Goal: Task Accomplishment & Management: Manage account settings

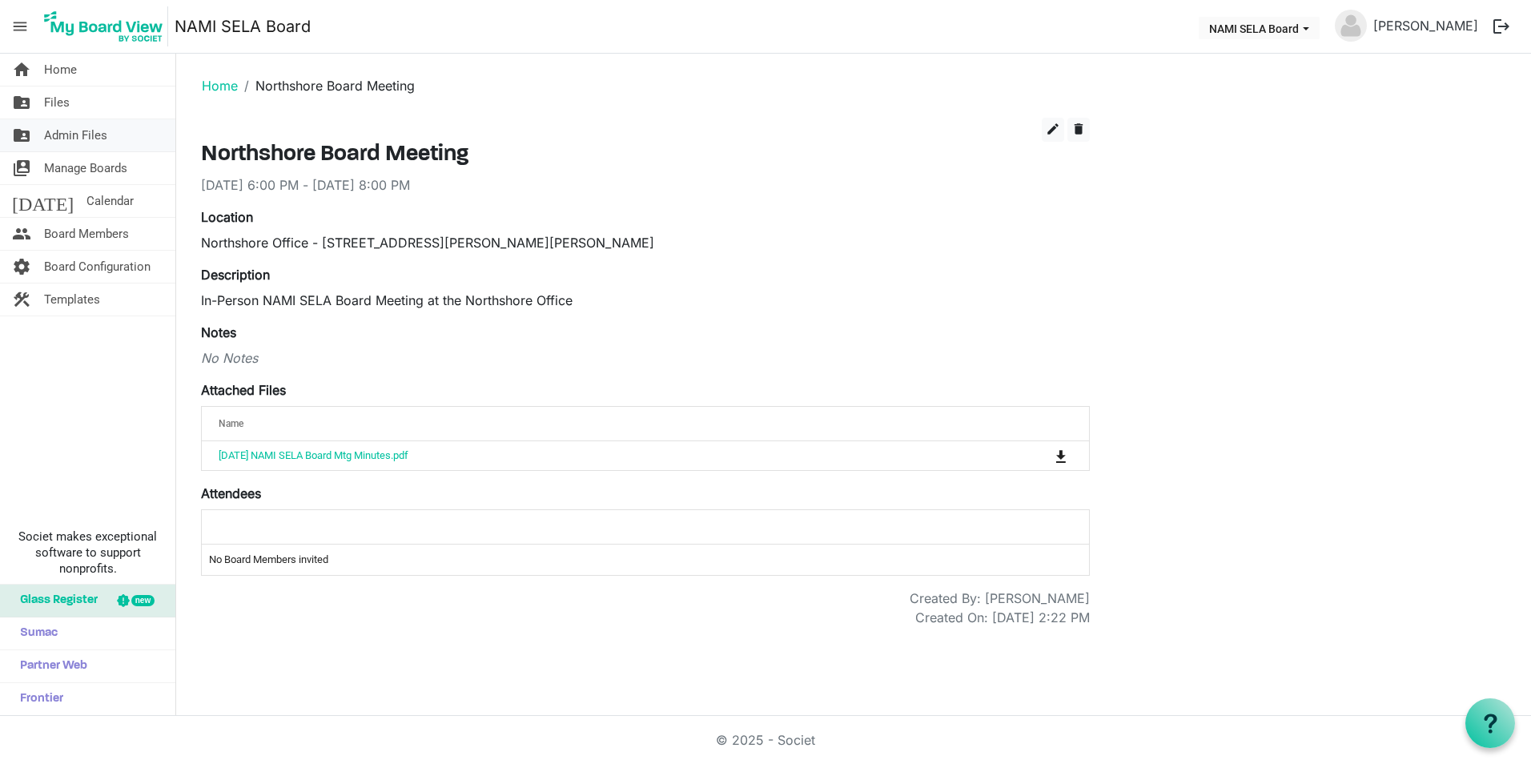
click at [90, 126] on span "Admin Files" at bounding box center [75, 135] width 63 height 32
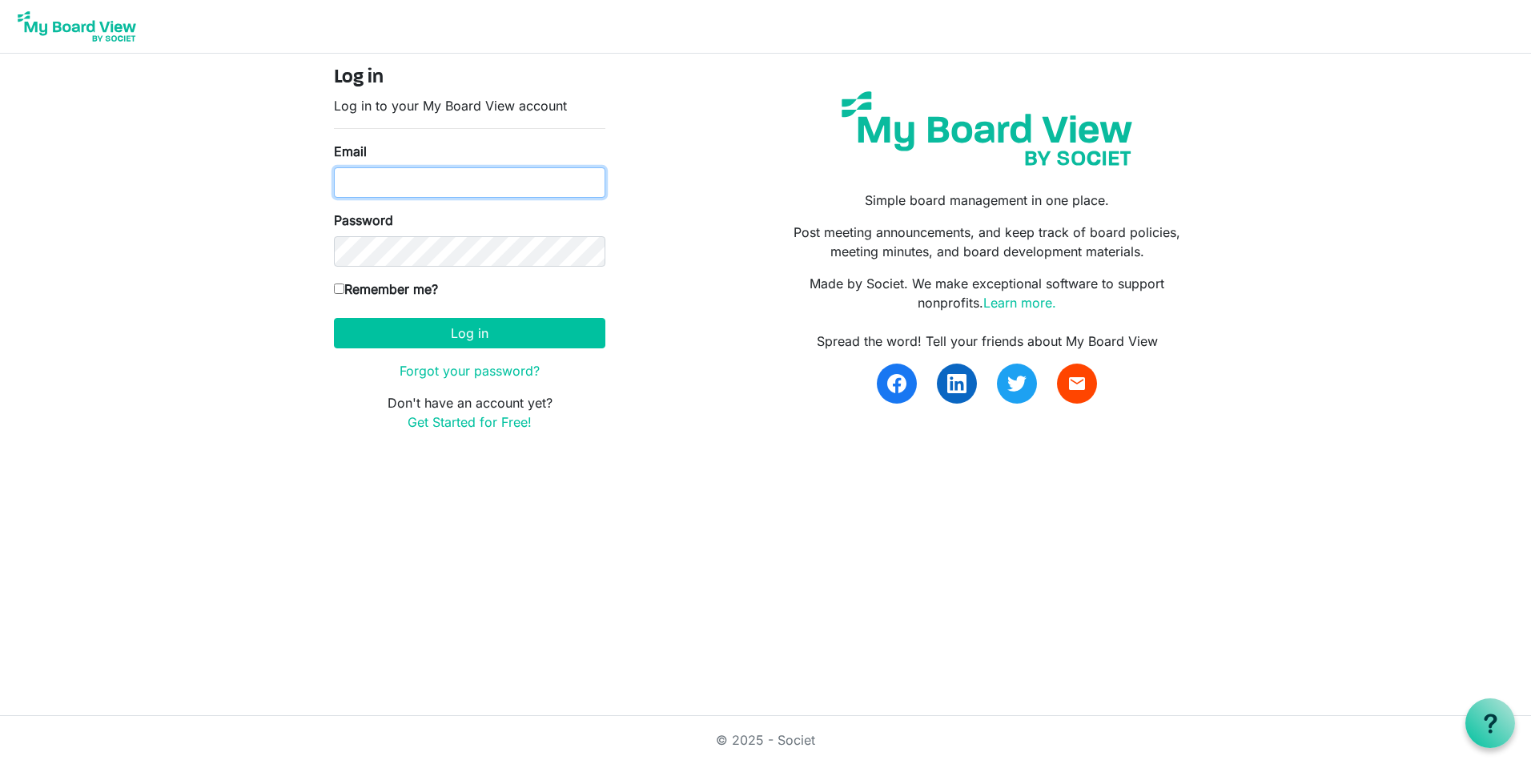
type input "[EMAIL_ADDRESS][DOMAIN_NAME]"
click at [363, 286] on label "Remember me?" at bounding box center [386, 288] width 104 height 19
click at [344, 286] on input "Remember me?" at bounding box center [339, 288] width 10 height 10
checkbox input "true"
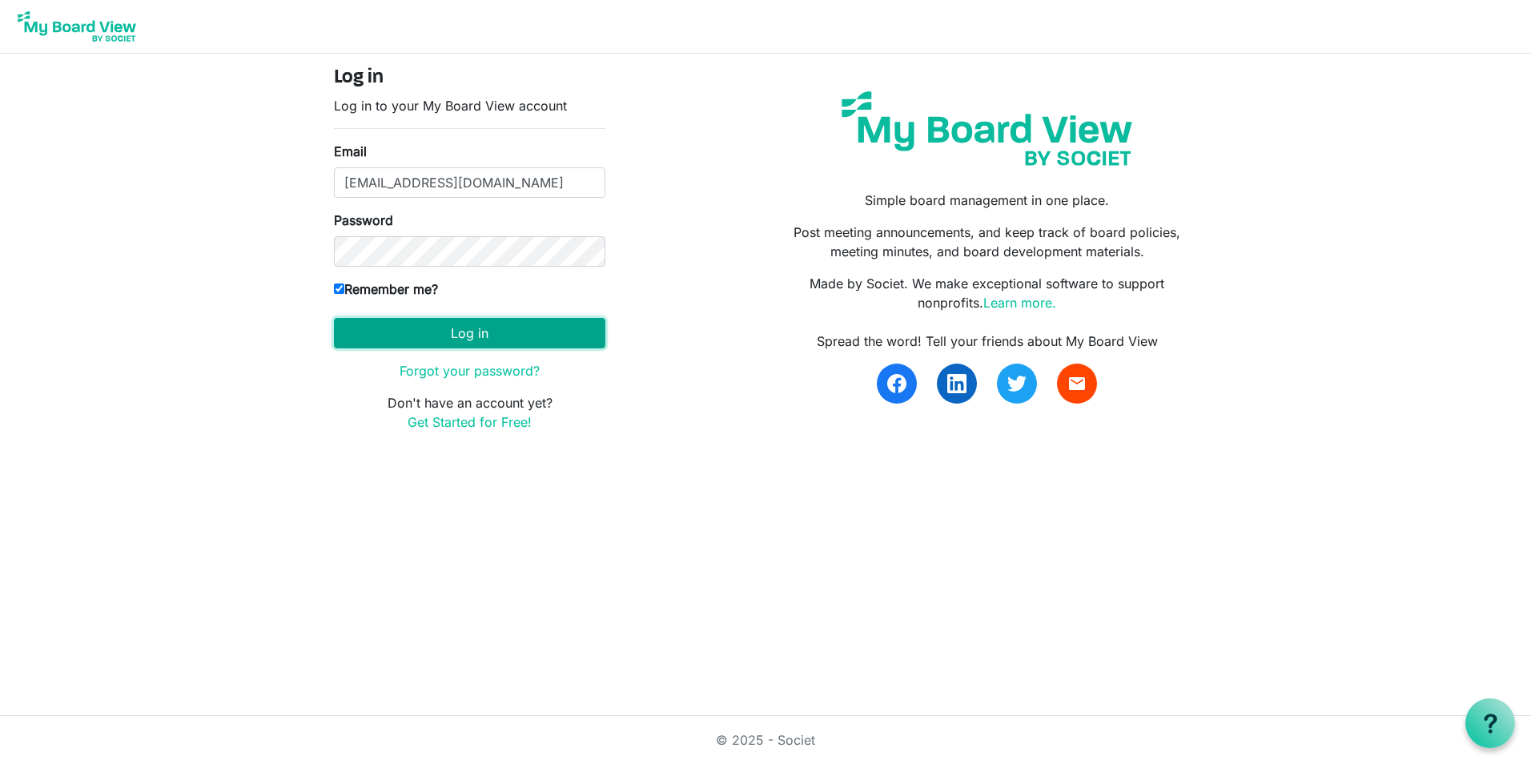
click at [388, 339] on button "Log in" at bounding box center [469, 333] width 271 height 30
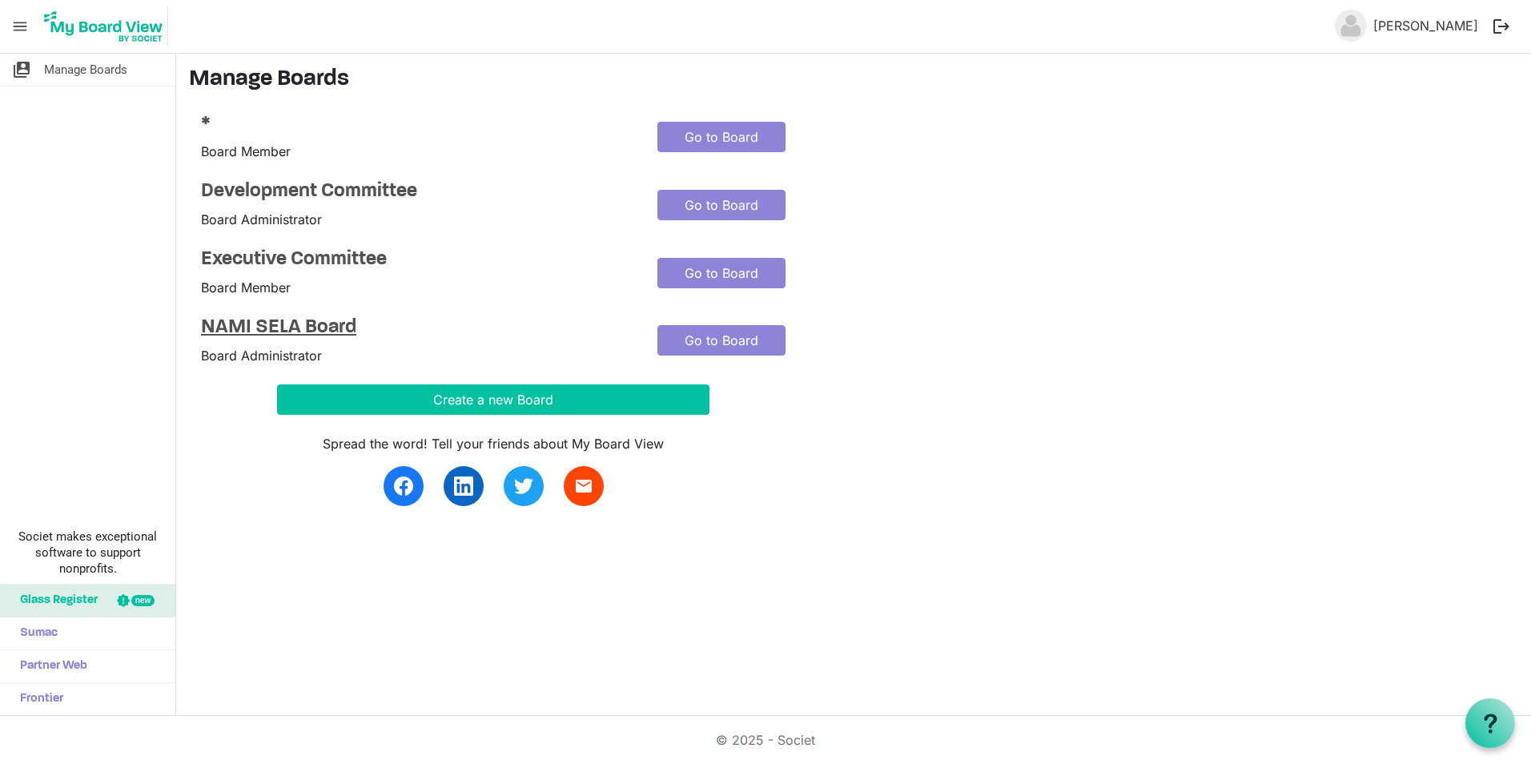
click at [244, 327] on h4 "NAMI SELA Board" at bounding box center [417, 327] width 432 height 23
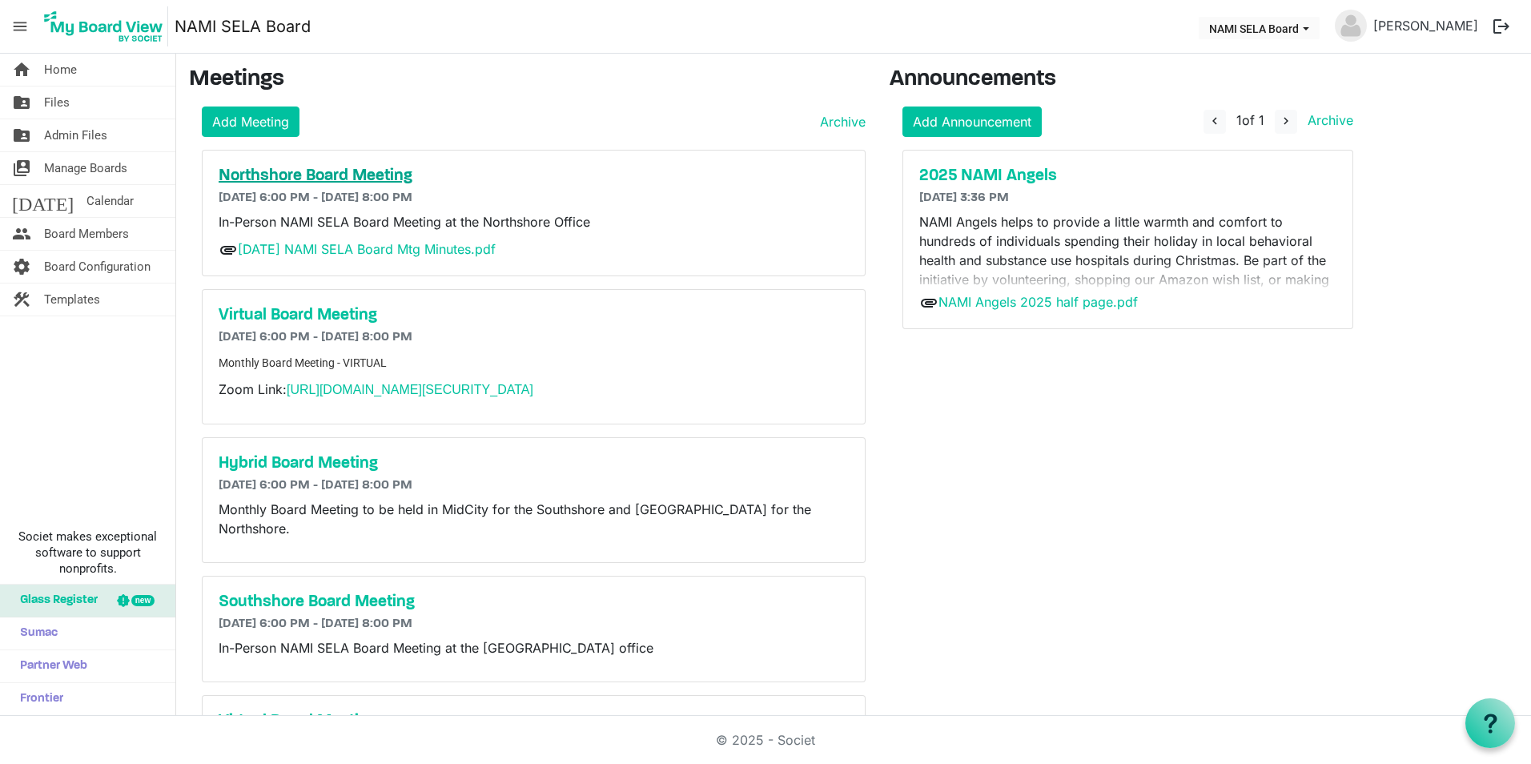
click at [368, 171] on h5 "Northshore Board Meeting" at bounding box center [534, 176] width 630 height 19
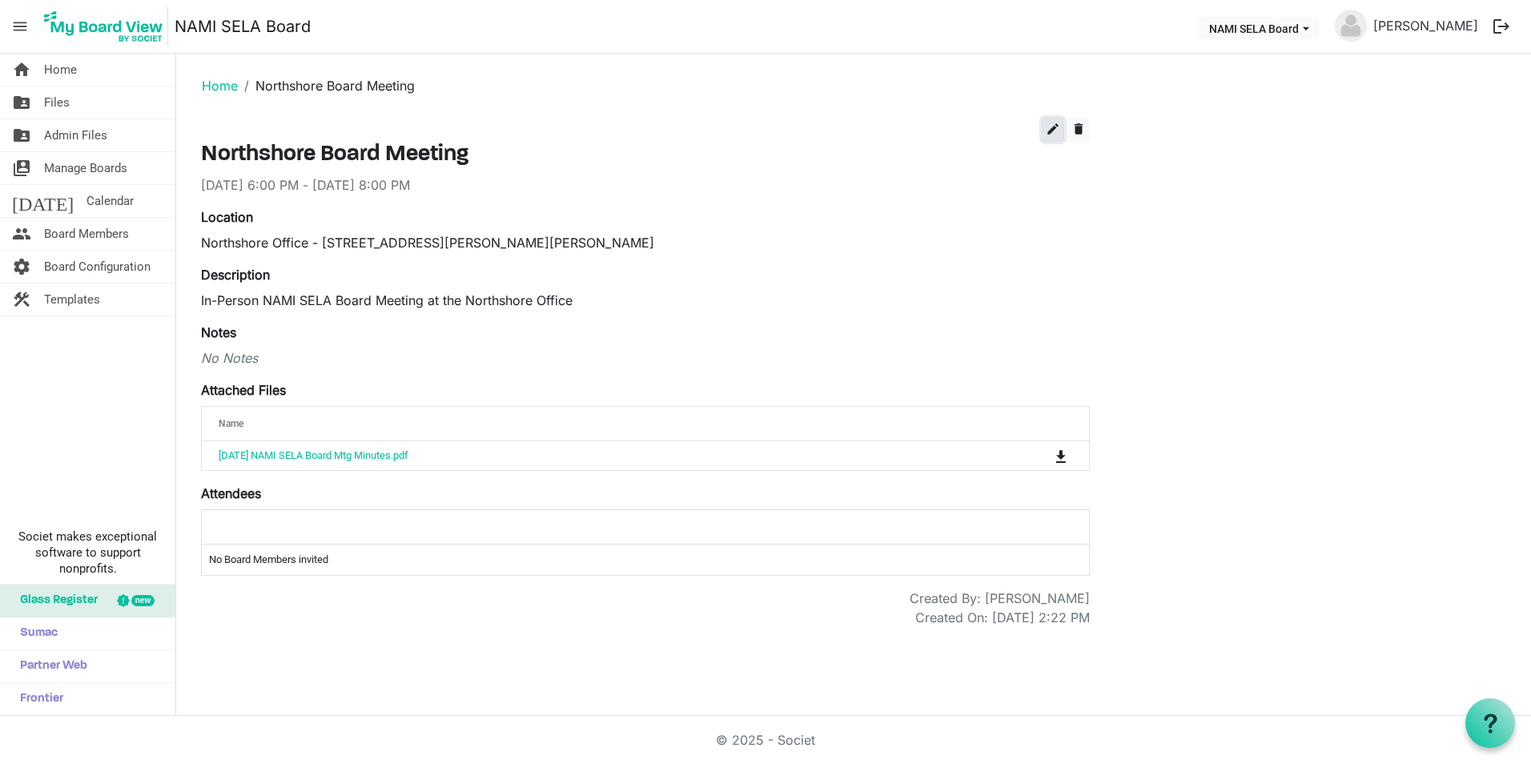
click at [1058, 120] on button "edit" at bounding box center [1053, 130] width 22 height 24
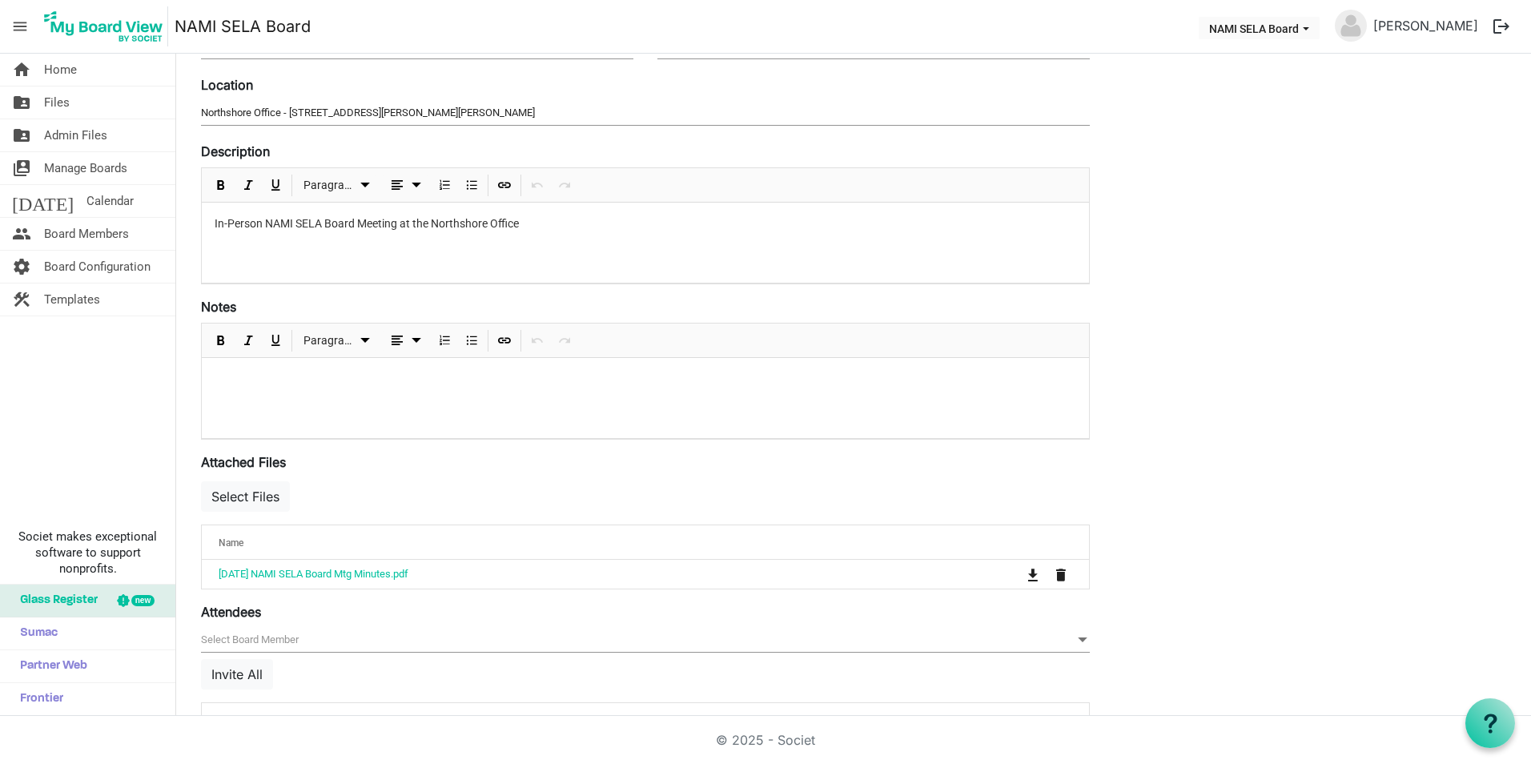
scroll to position [240, 0]
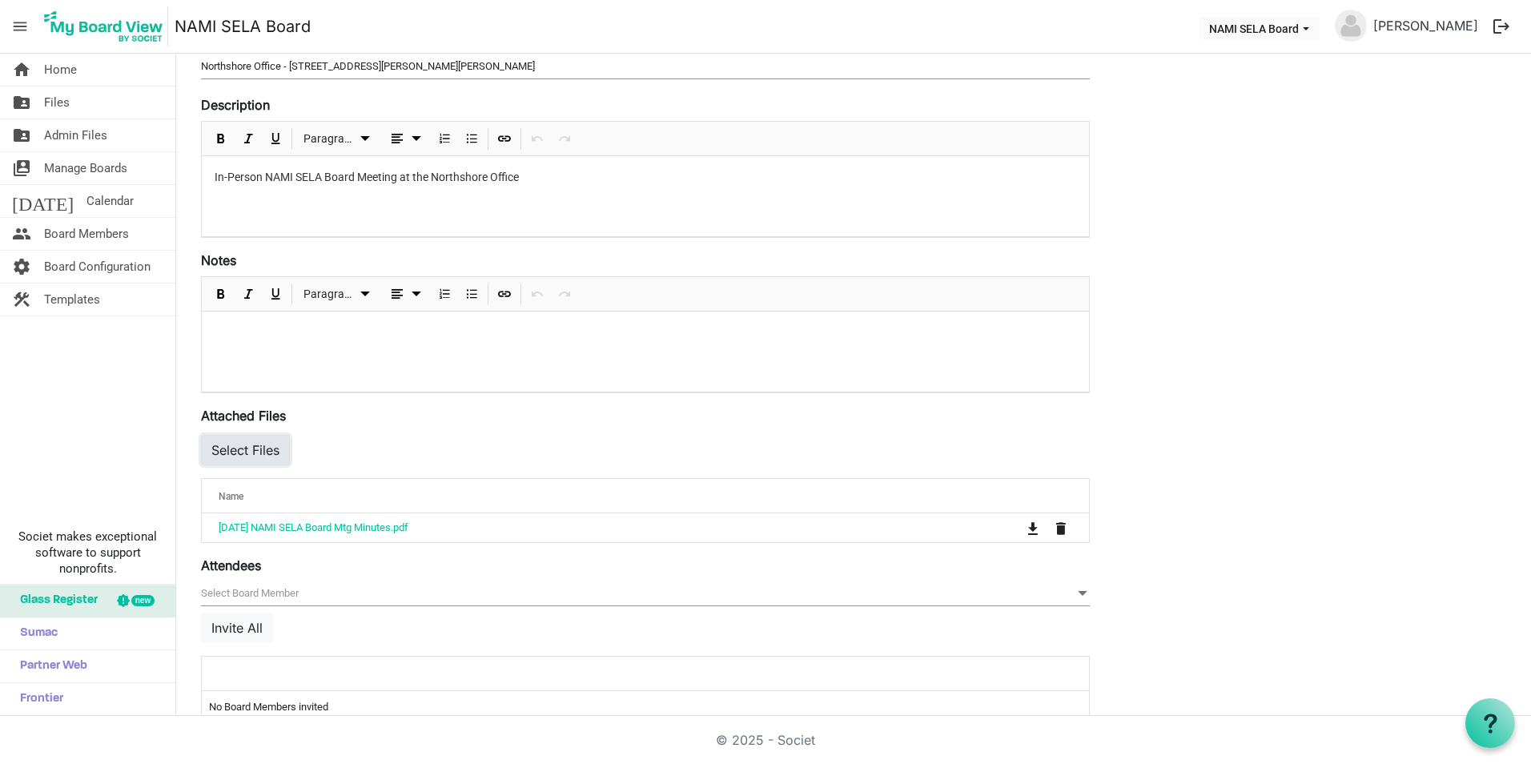
click at [245, 448] on button "Select Files" at bounding box center [245, 450] width 89 height 30
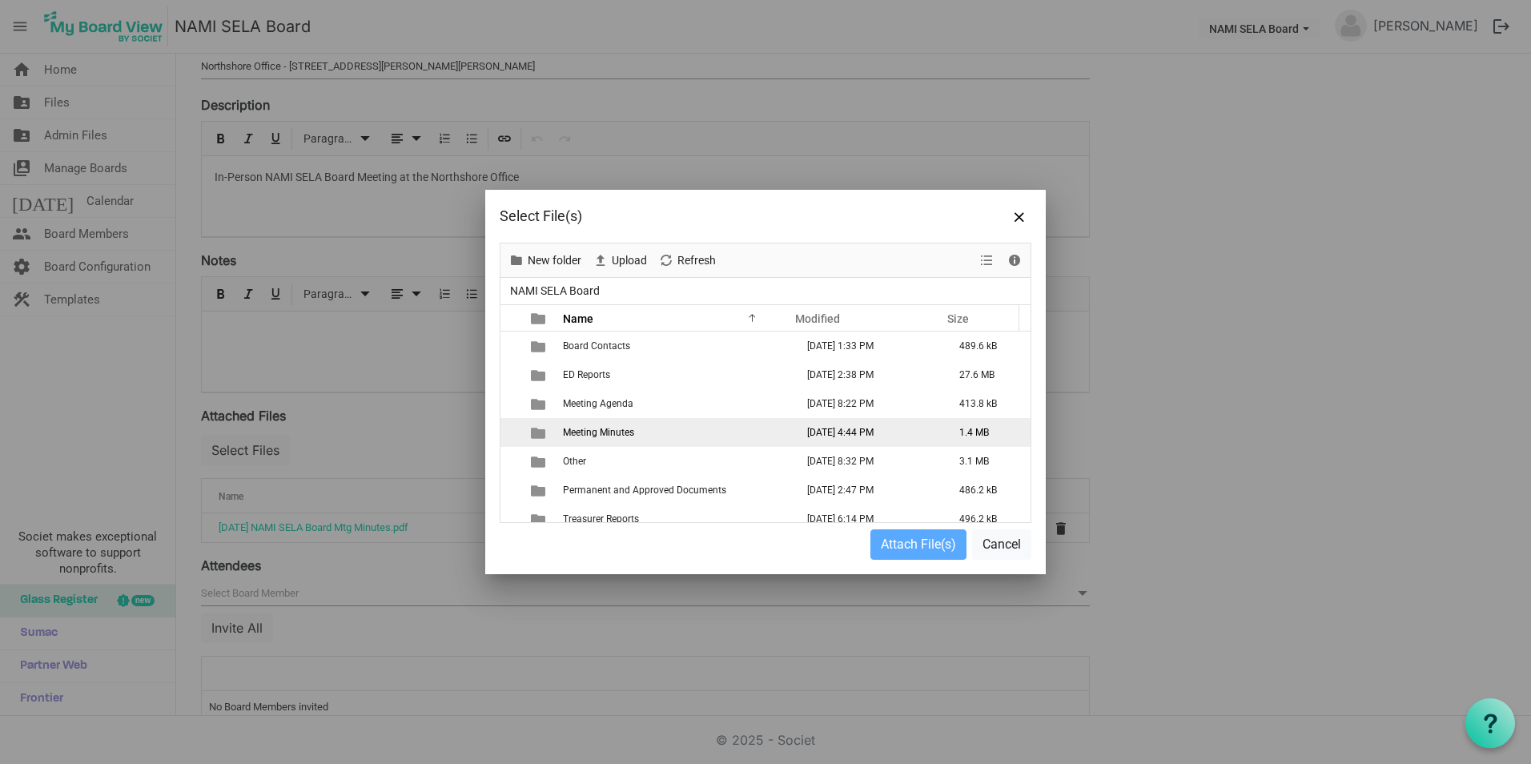
scroll to position [69, 0]
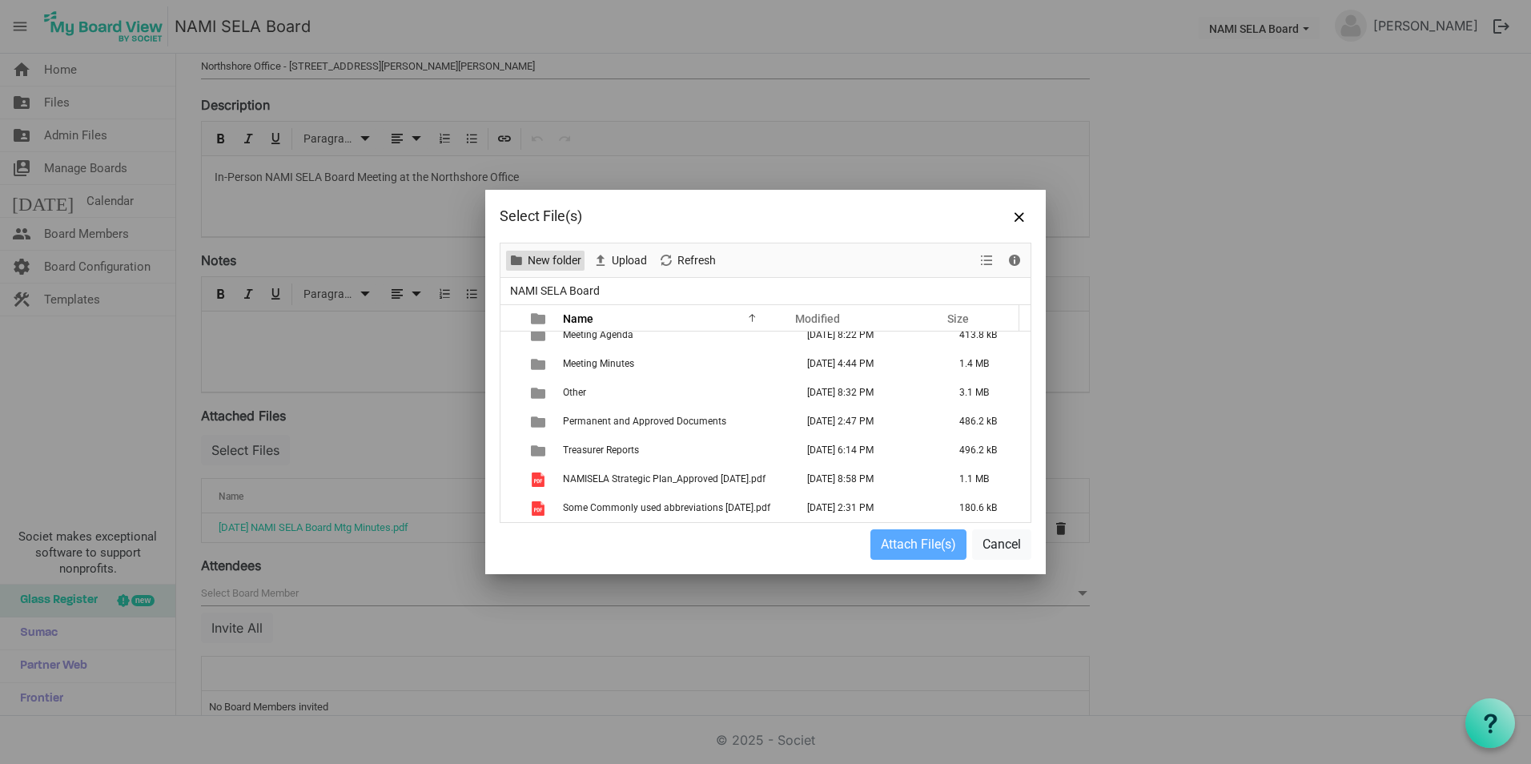
click at [556, 254] on span "New folder" at bounding box center [554, 261] width 57 height 20
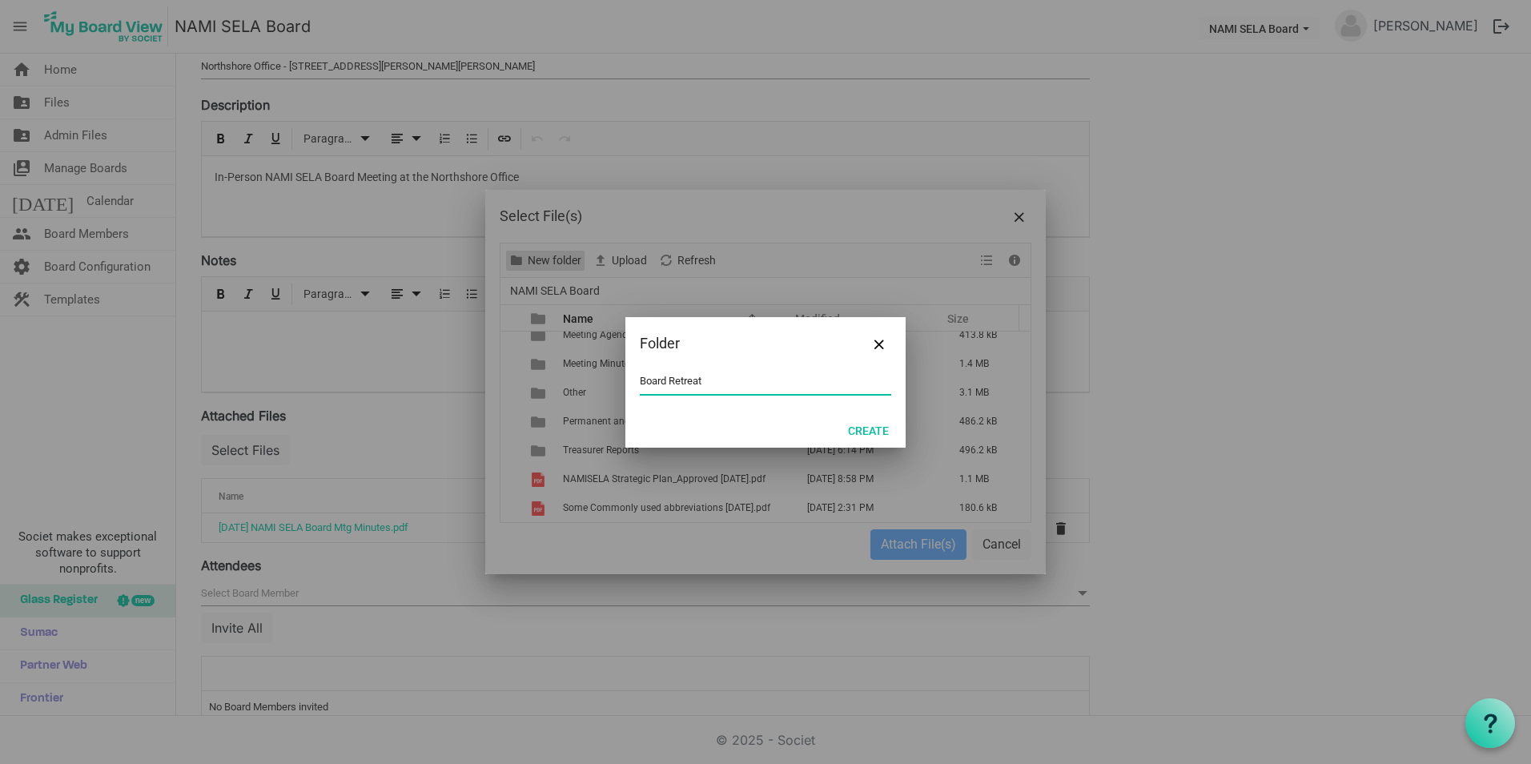
type input "Board Retreat"
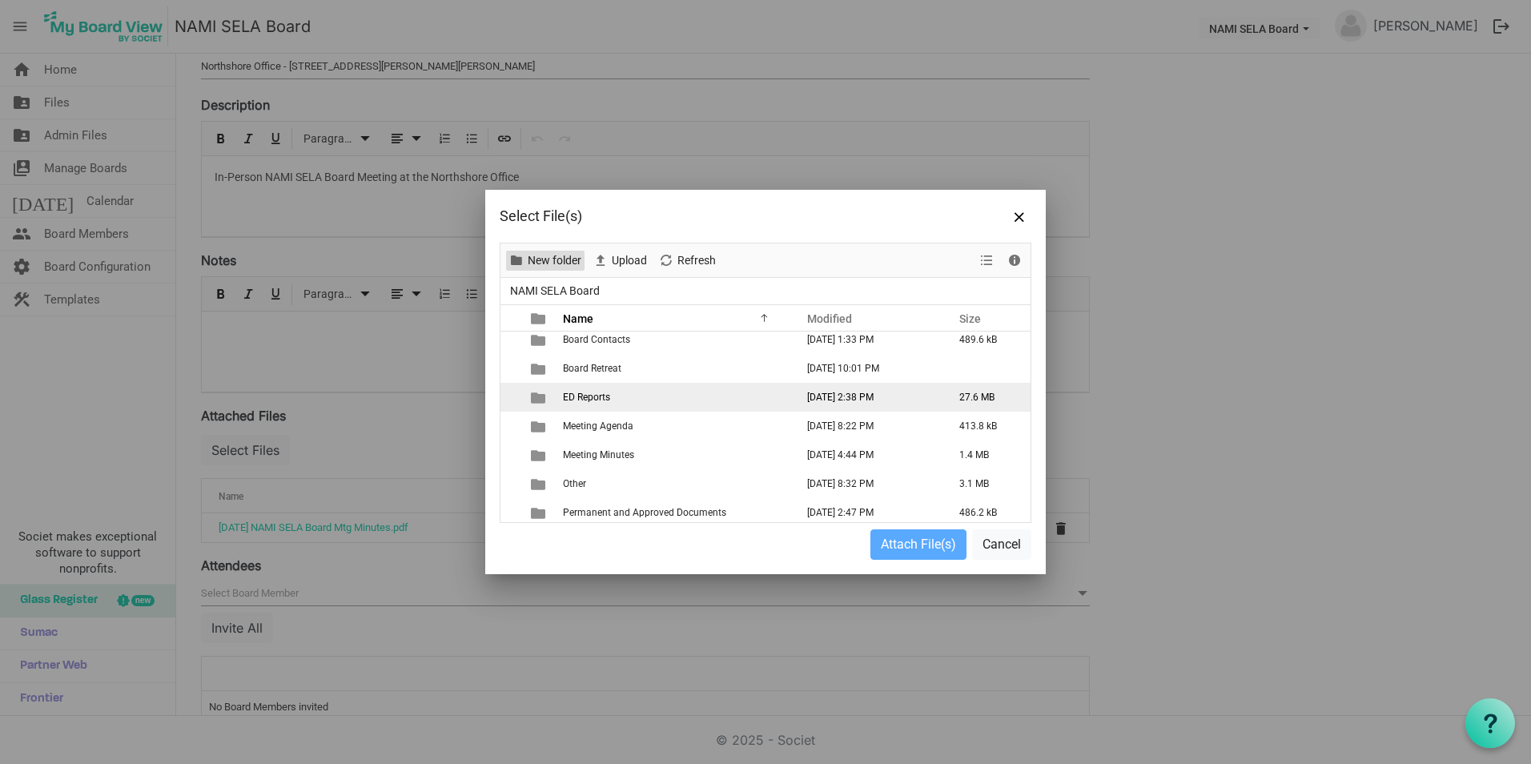
scroll to position [0, 0]
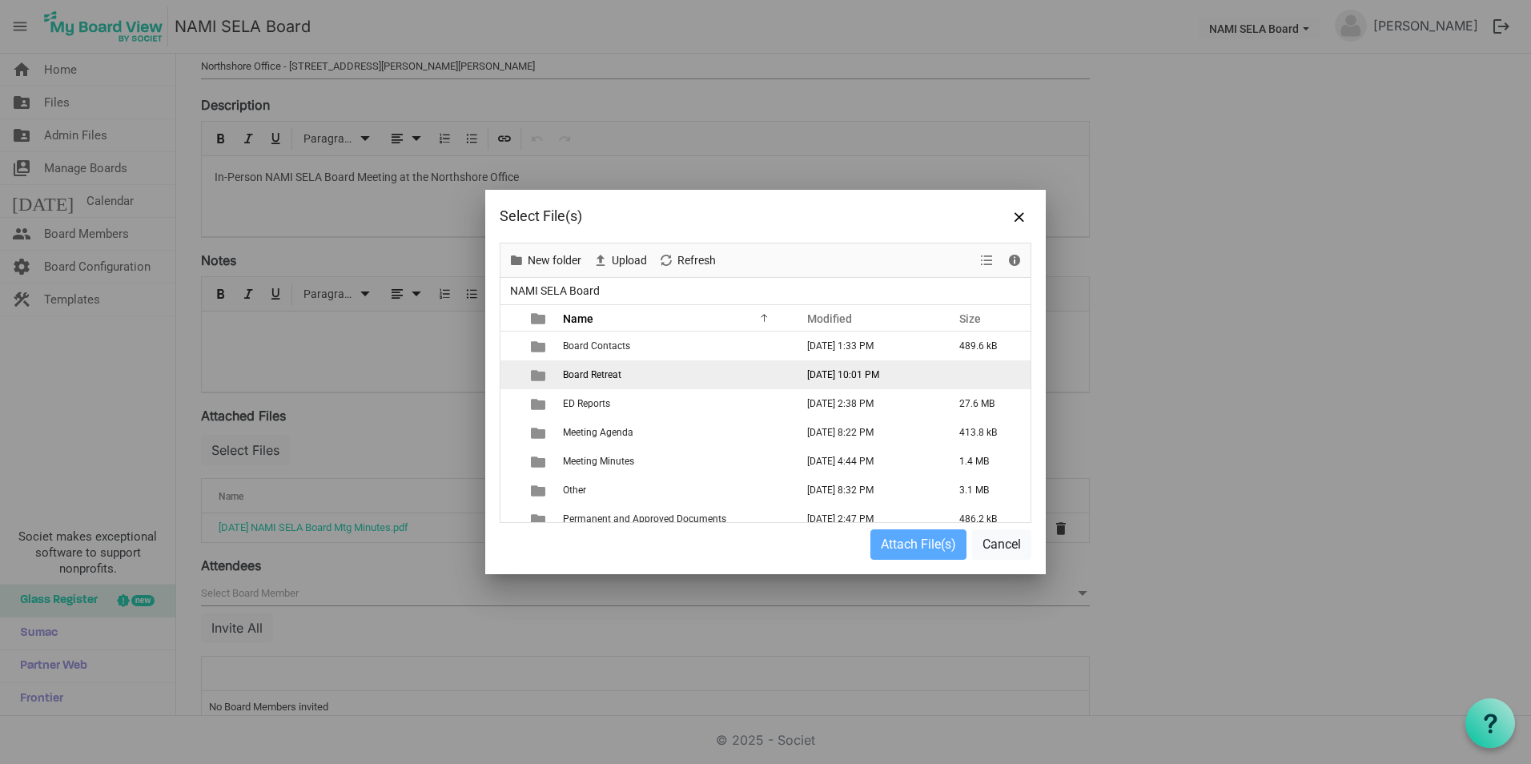
click at [604, 367] on td "Board Retreat" at bounding box center [674, 374] width 232 height 29
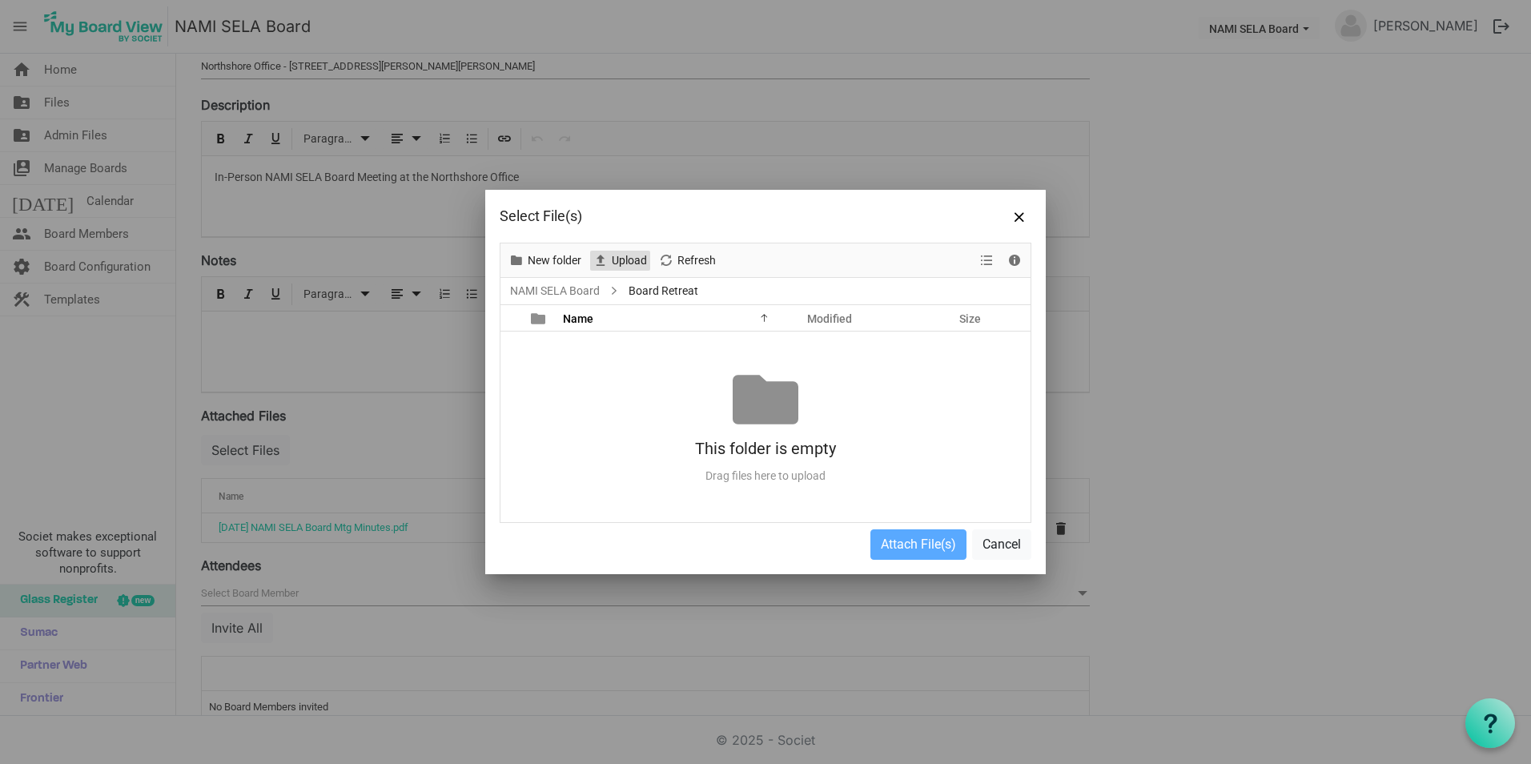
click at [627, 260] on span "Upload" at bounding box center [629, 261] width 38 height 20
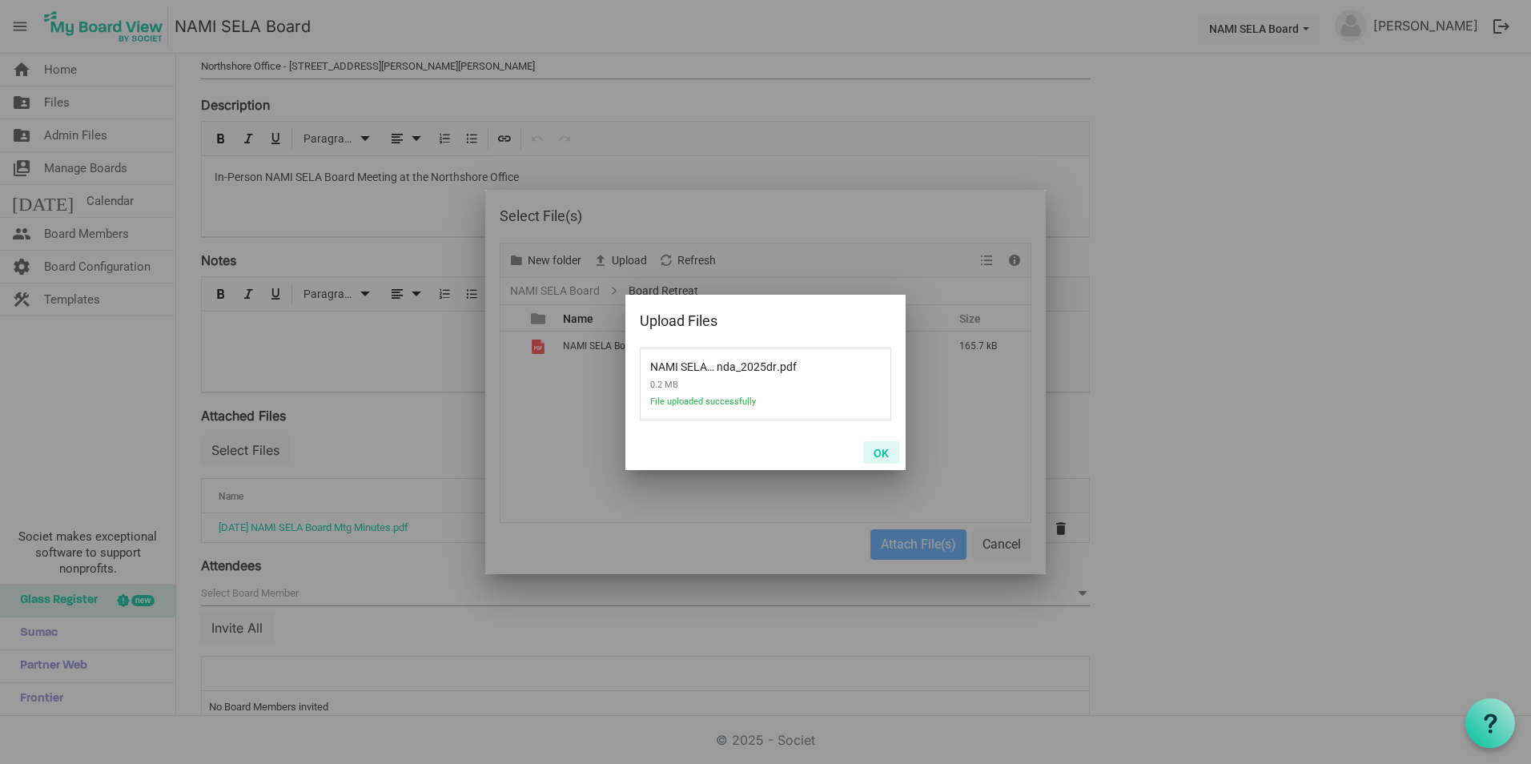
click at [878, 452] on button "OK" at bounding box center [881, 452] width 36 height 22
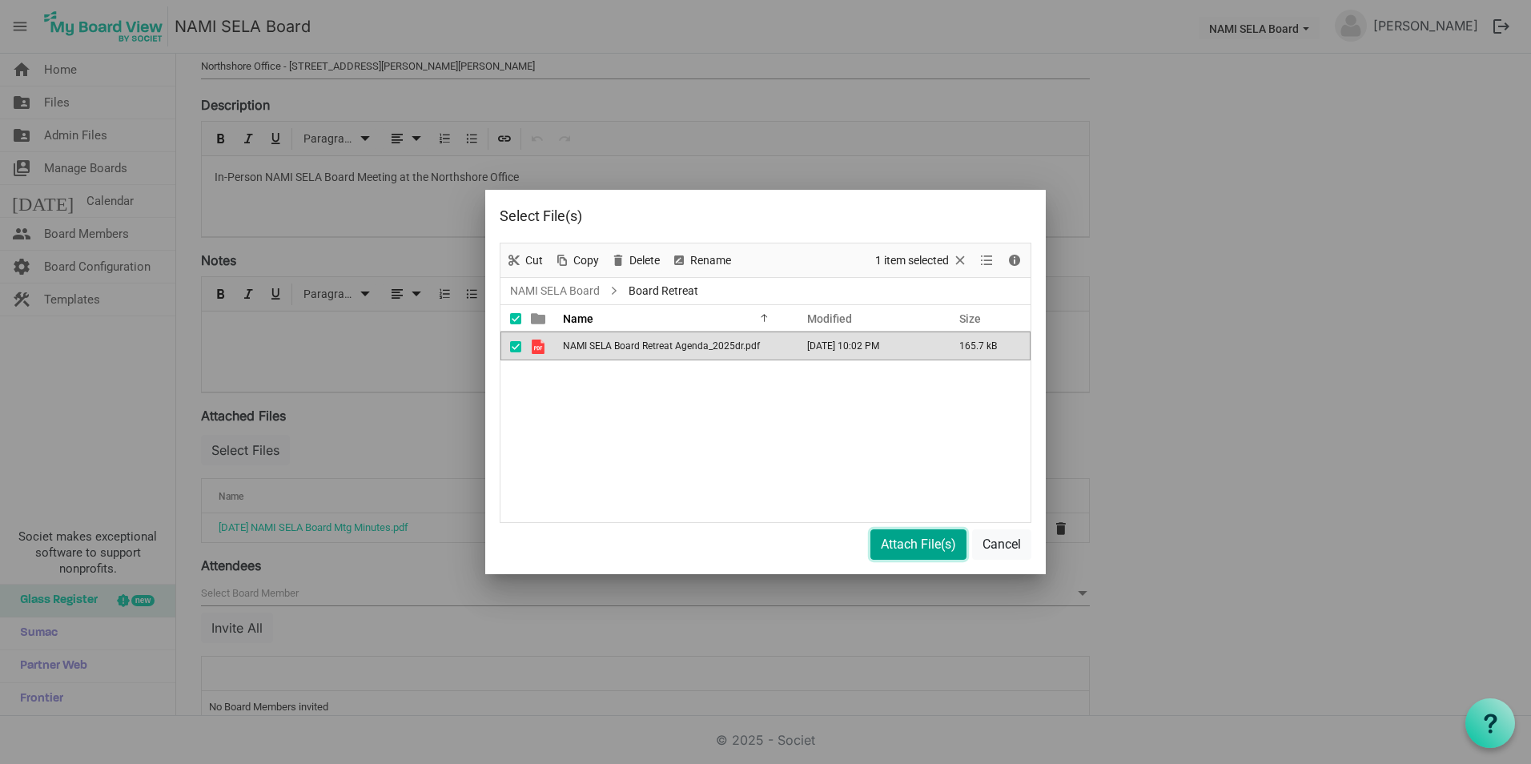
click at [934, 544] on button "Attach File(s)" at bounding box center [918, 544] width 96 height 30
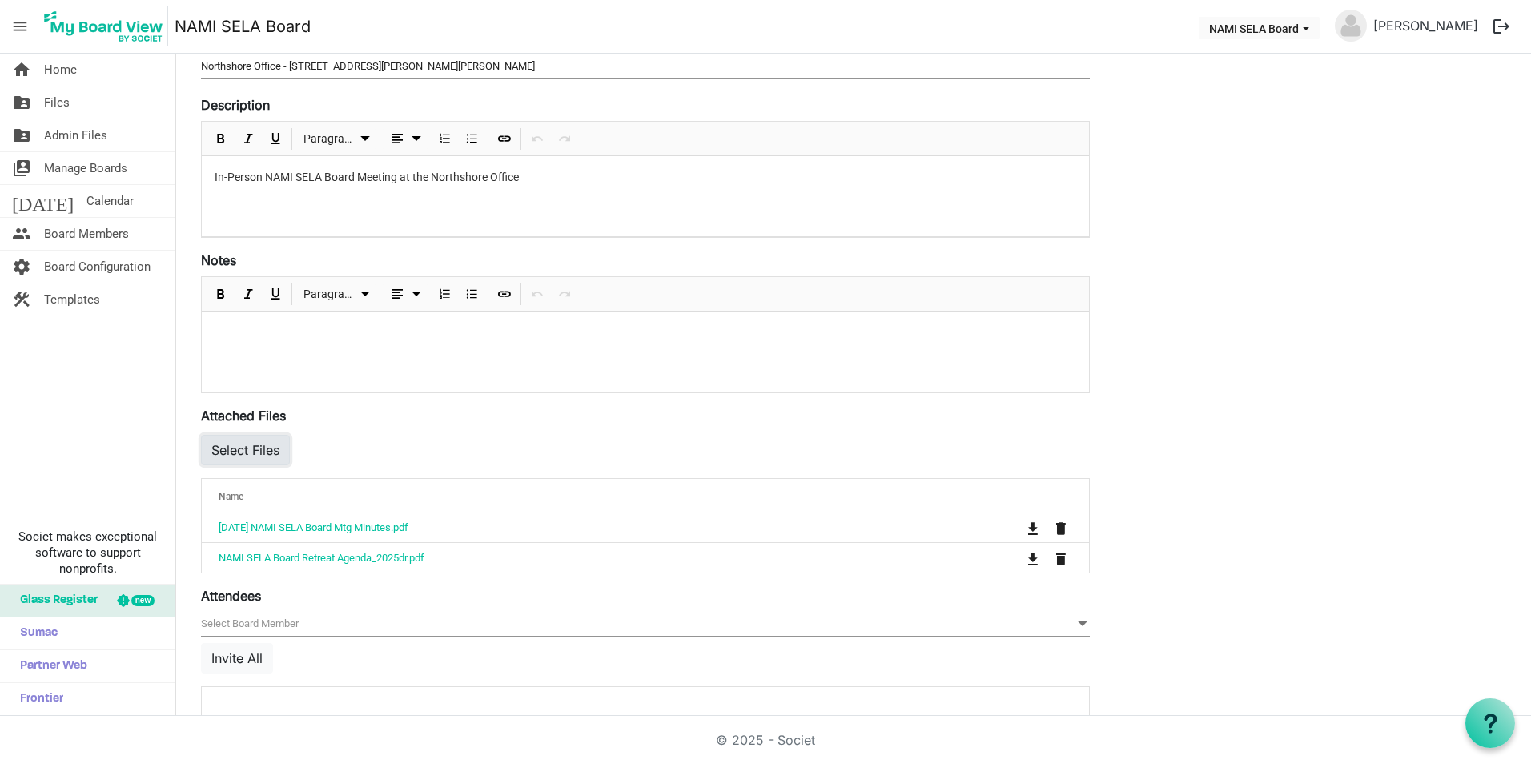
click at [275, 452] on button "Select Files" at bounding box center [245, 450] width 89 height 30
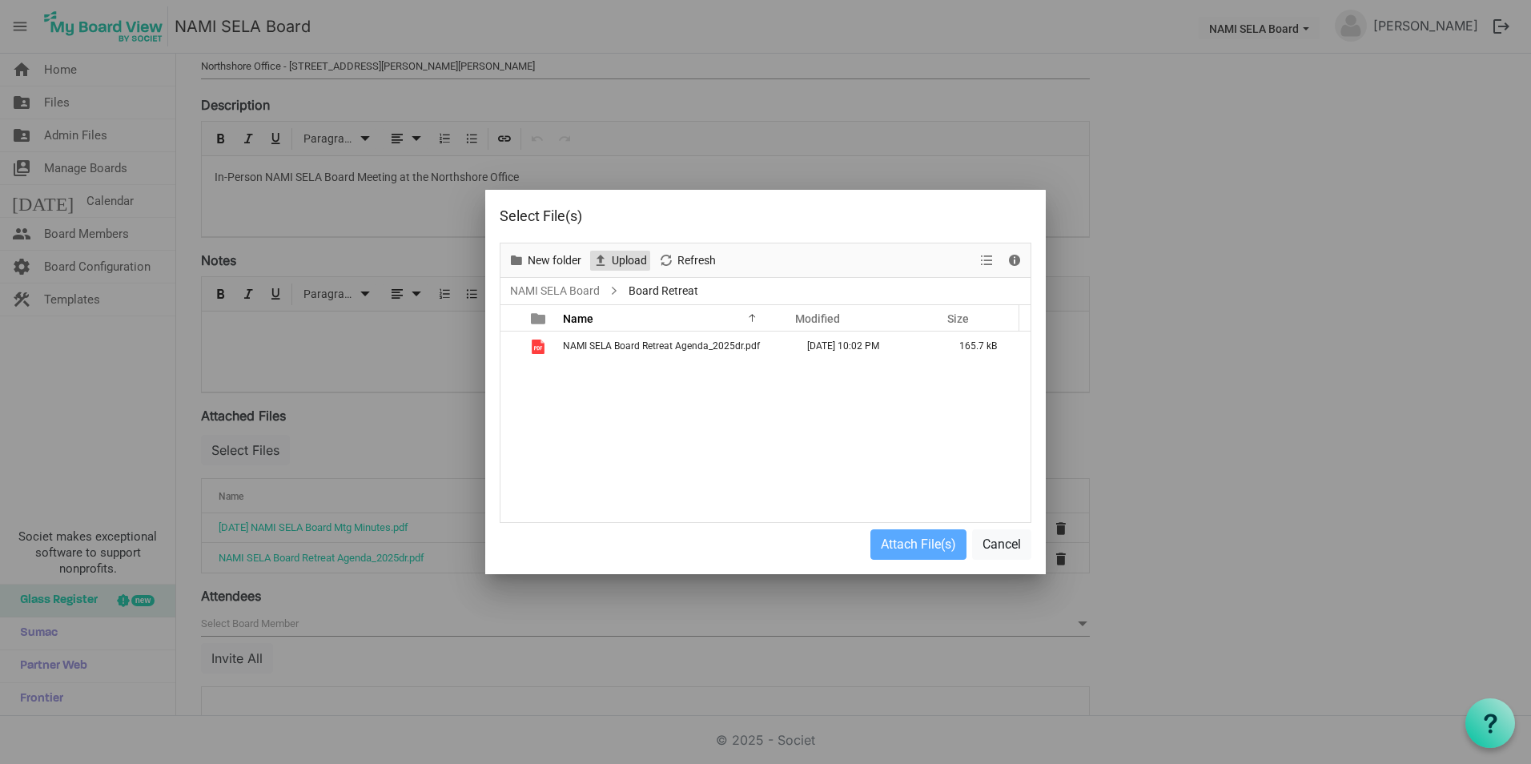
click at [636, 263] on span "Upload" at bounding box center [629, 261] width 38 height 20
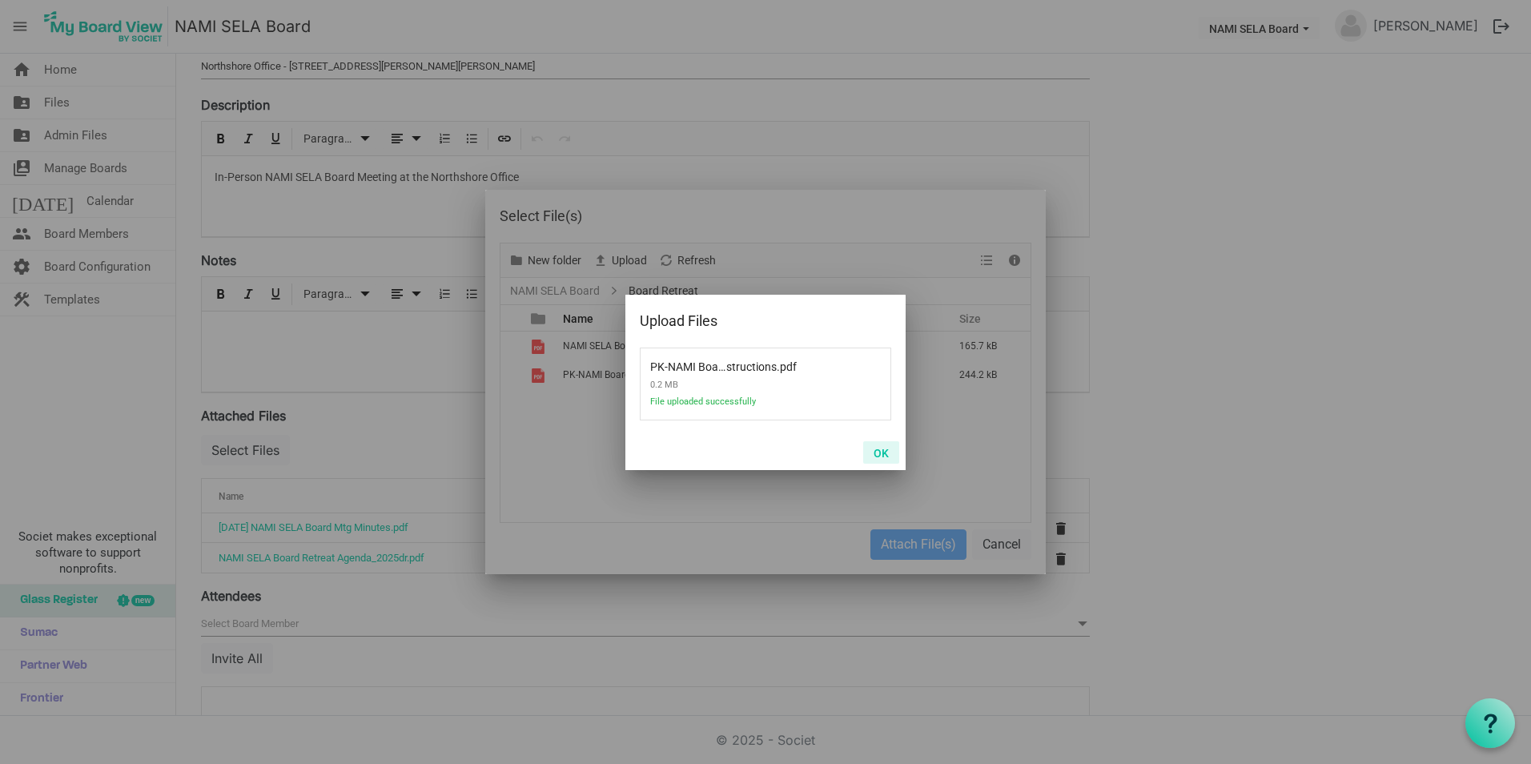
click at [877, 454] on button "OK" at bounding box center [881, 452] width 36 height 22
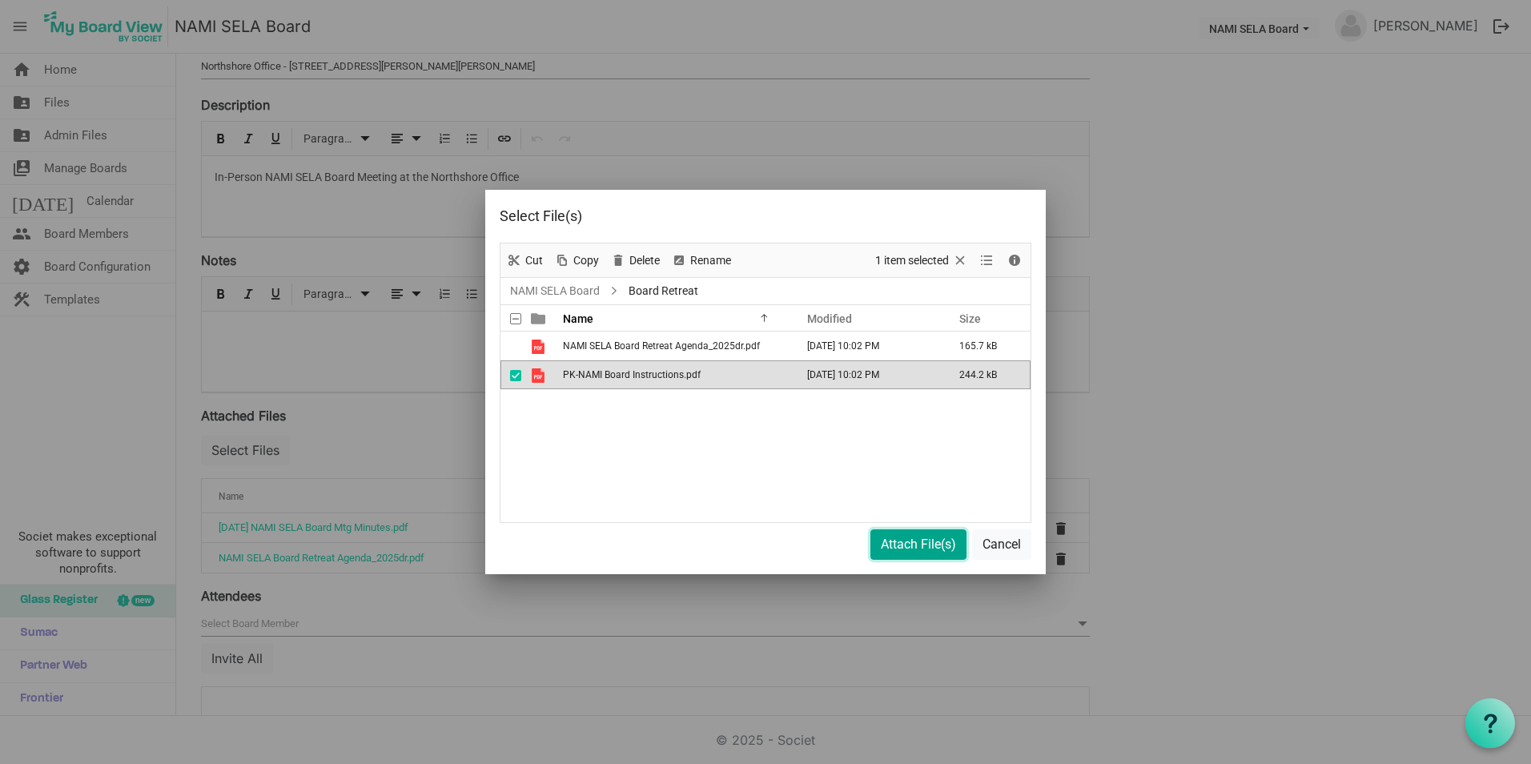
click at [872, 553] on button "Attach File(s)" at bounding box center [918, 544] width 96 height 30
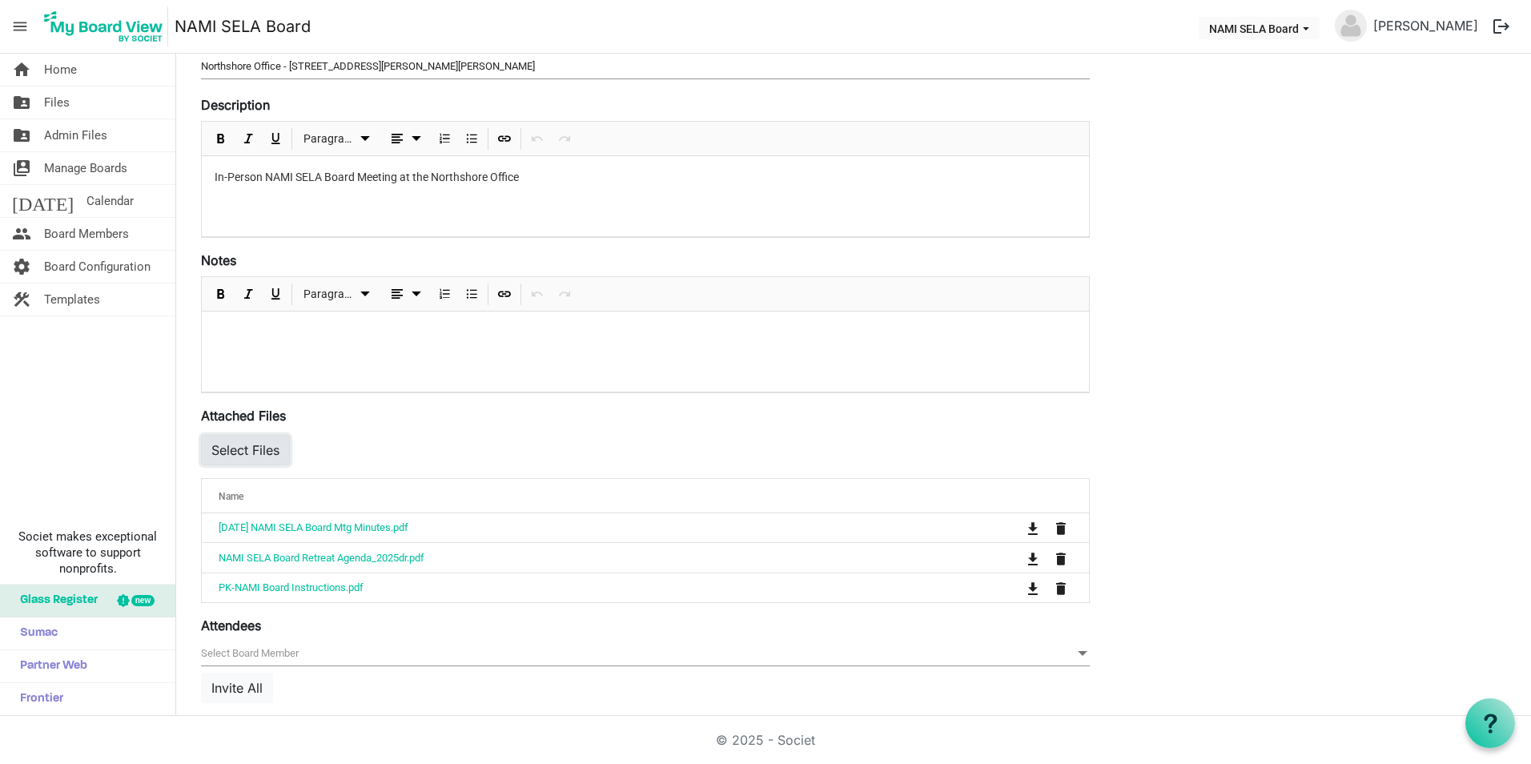
click at [269, 459] on button "Select Files" at bounding box center [245, 450] width 89 height 30
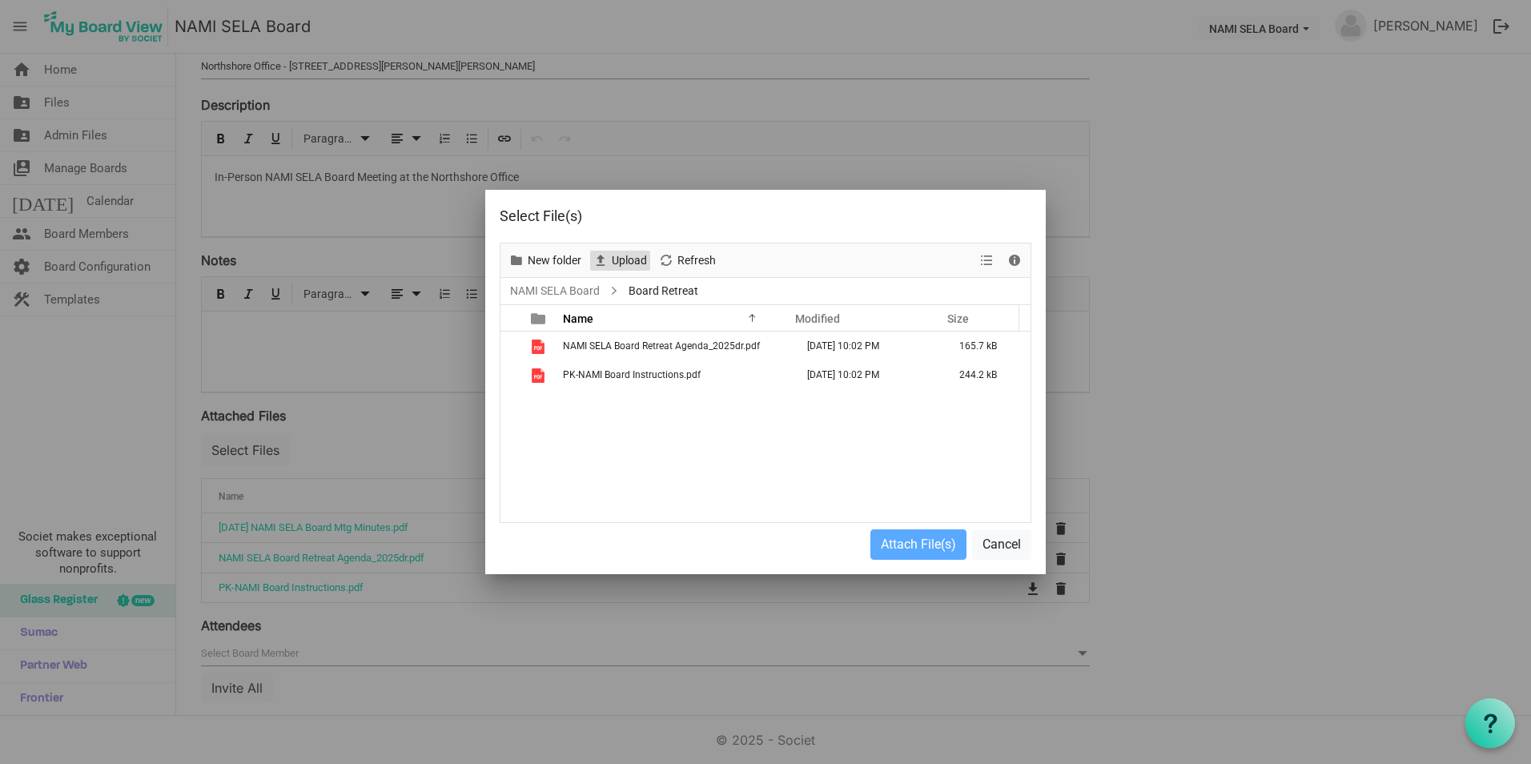
click at [628, 263] on span "Upload" at bounding box center [629, 261] width 38 height 20
click at [584, 295] on link "NAMI SELA Board" at bounding box center [555, 291] width 96 height 20
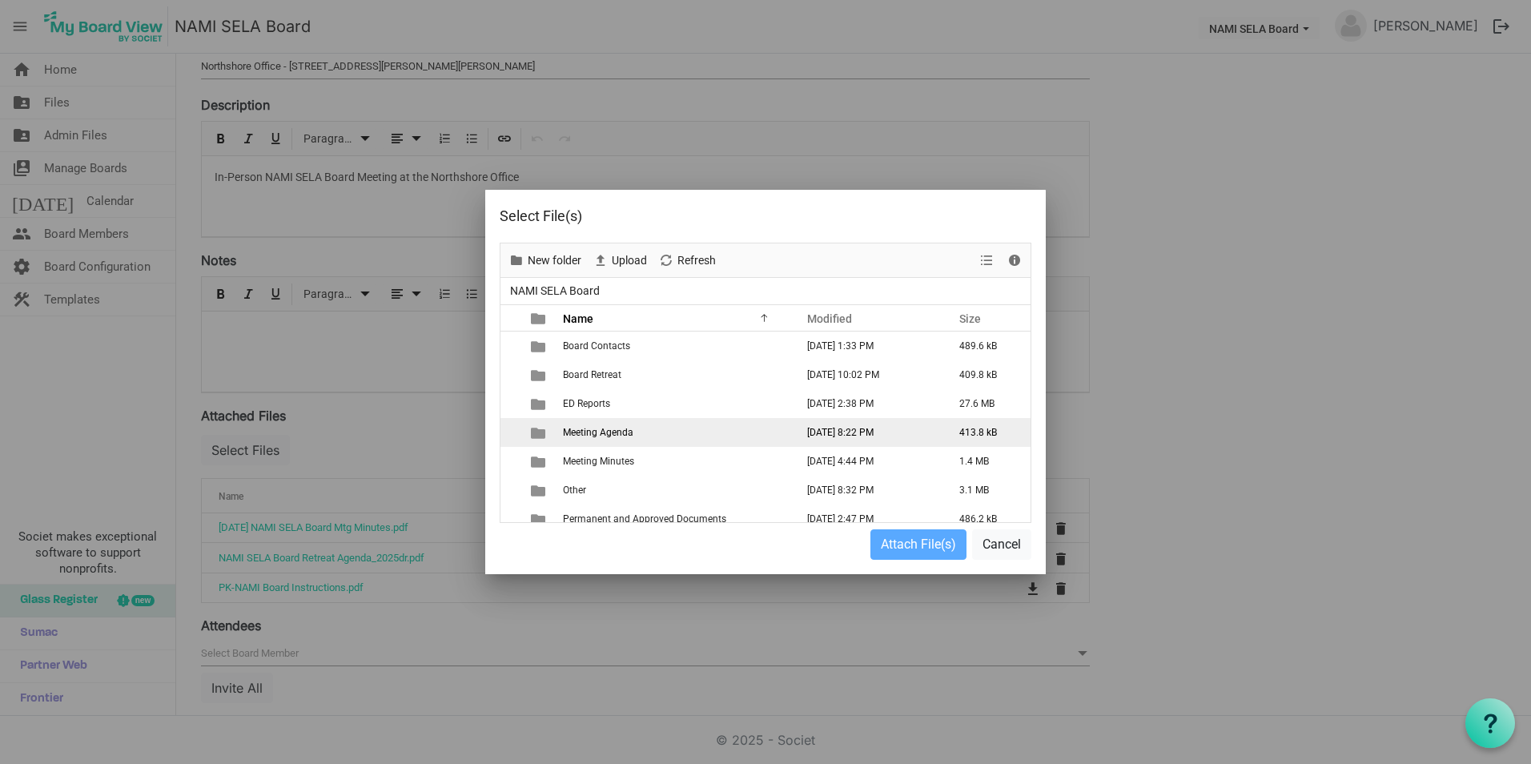
click at [620, 426] on td "Meeting Agenda" at bounding box center [674, 432] width 232 height 29
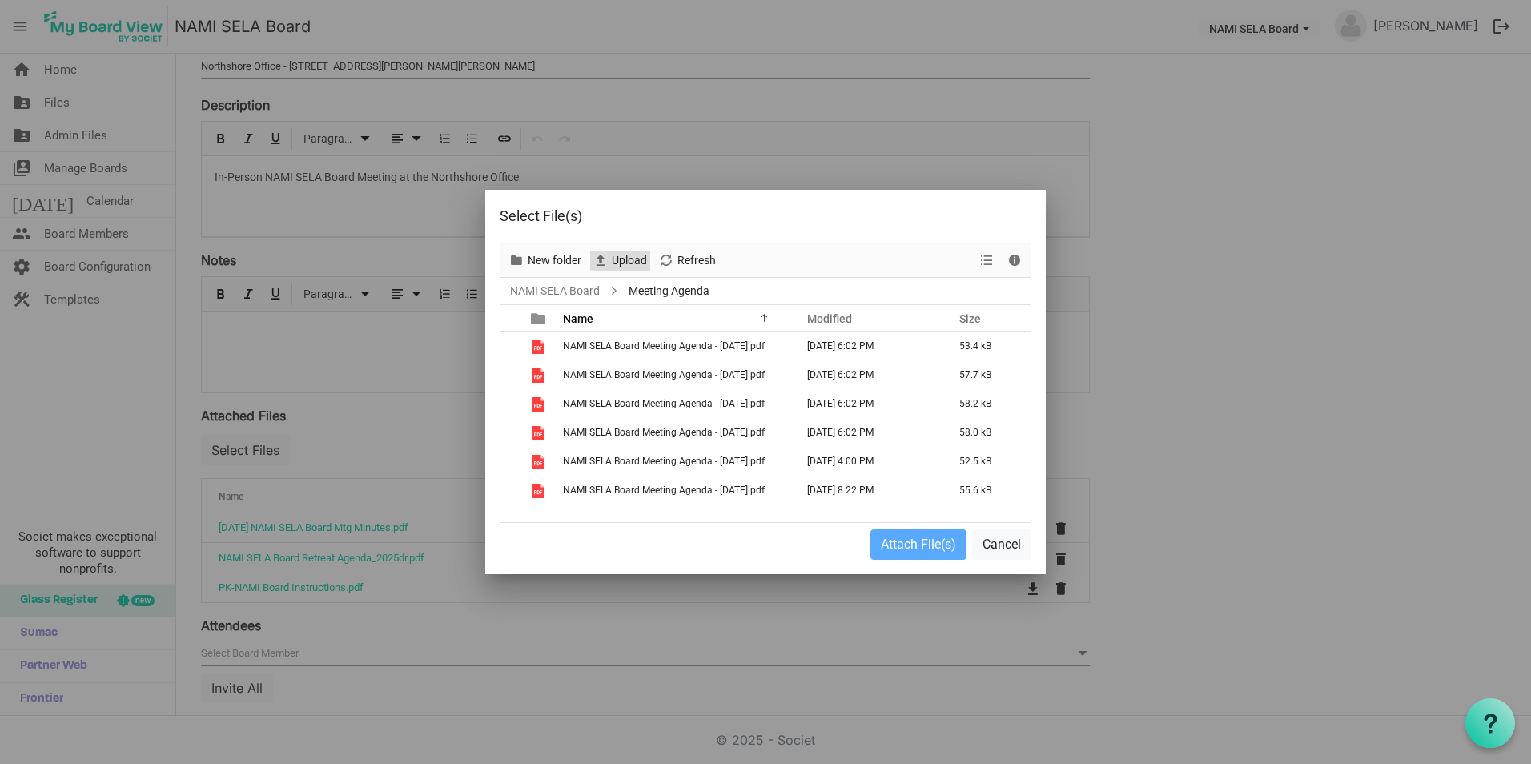
click at [609, 260] on span "Upload" at bounding box center [600, 261] width 19 height 20
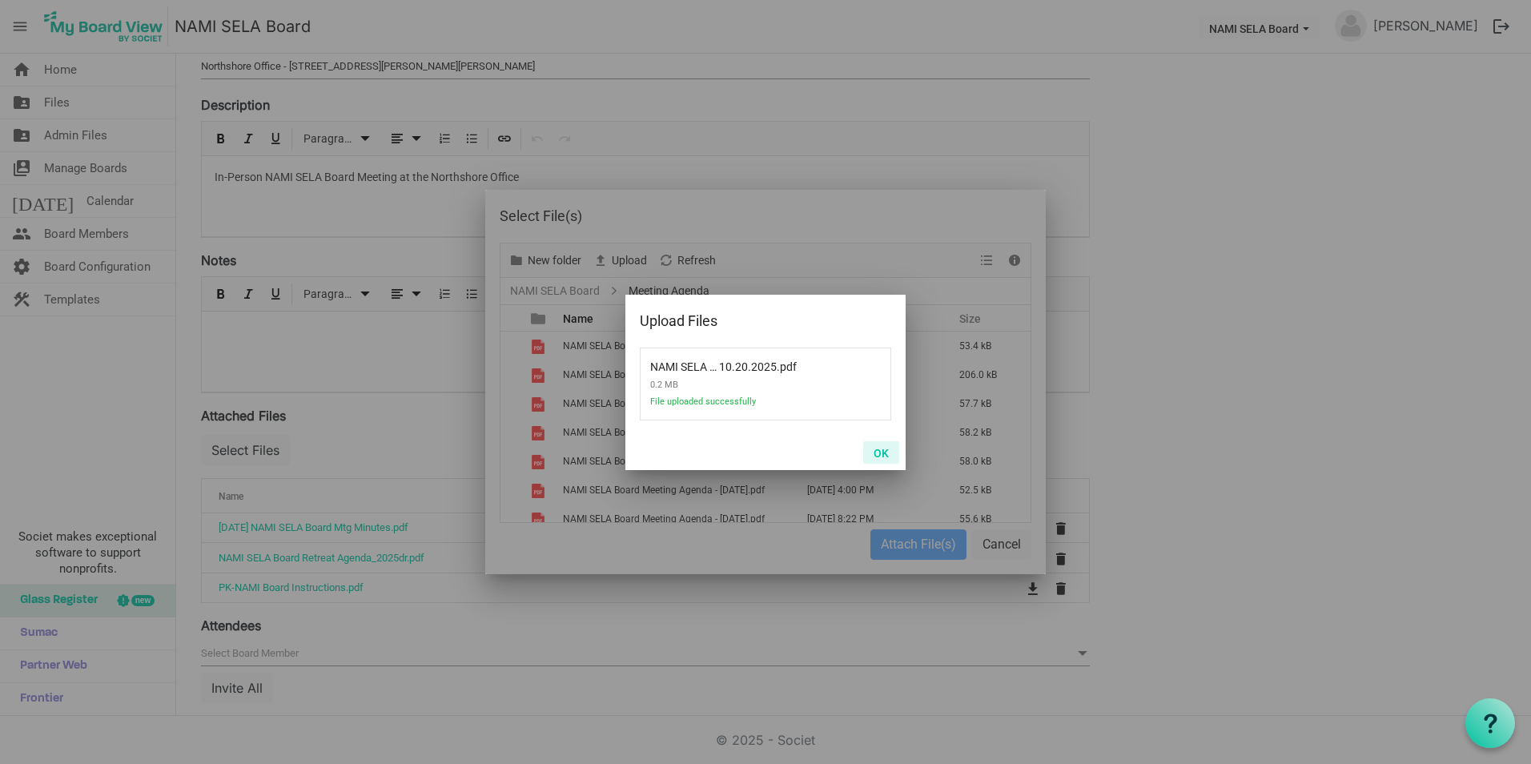
click at [877, 453] on button "OK" at bounding box center [881, 452] width 36 height 22
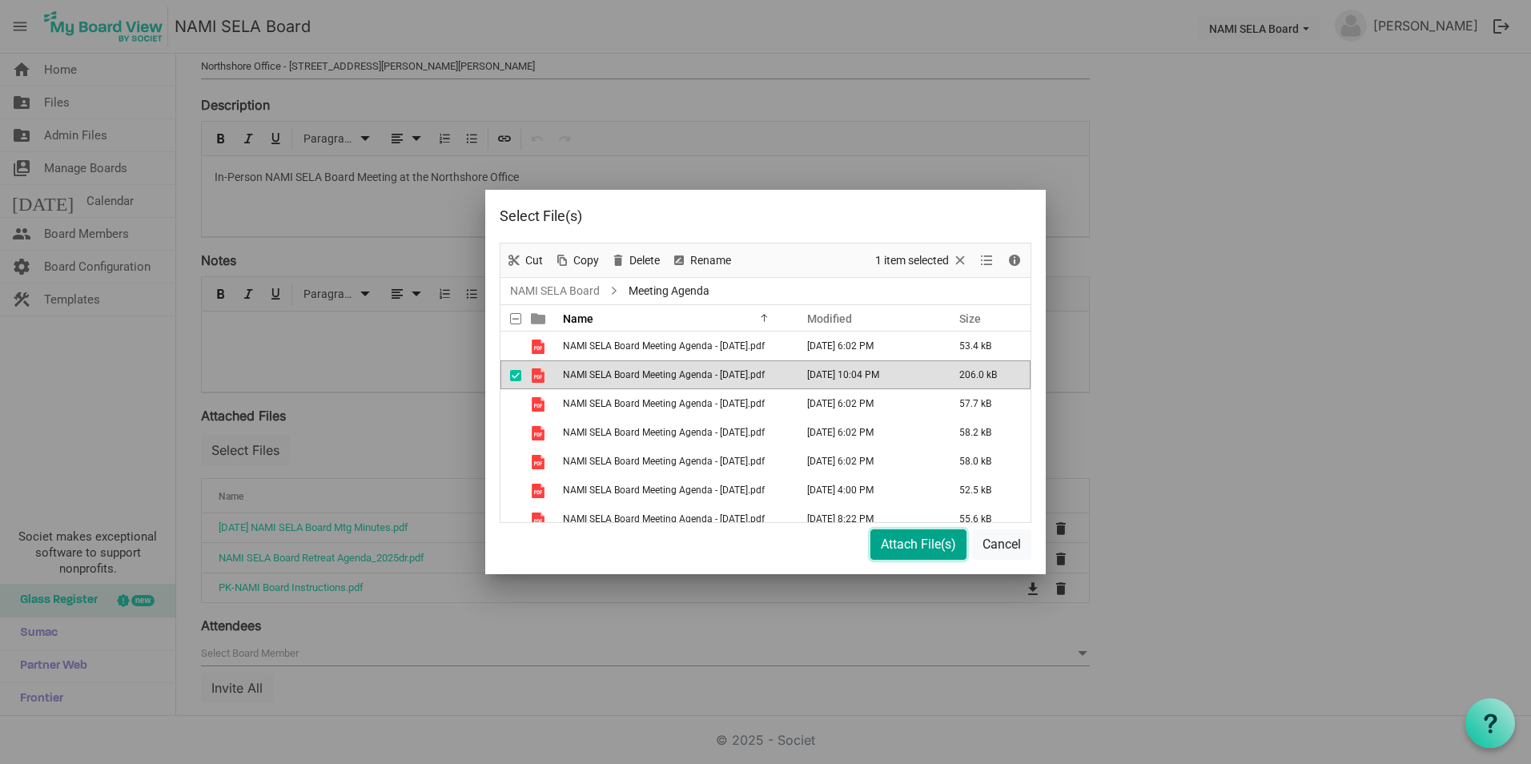
click at [929, 538] on button "Attach File(s)" at bounding box center [918, 544] width 96 height 30
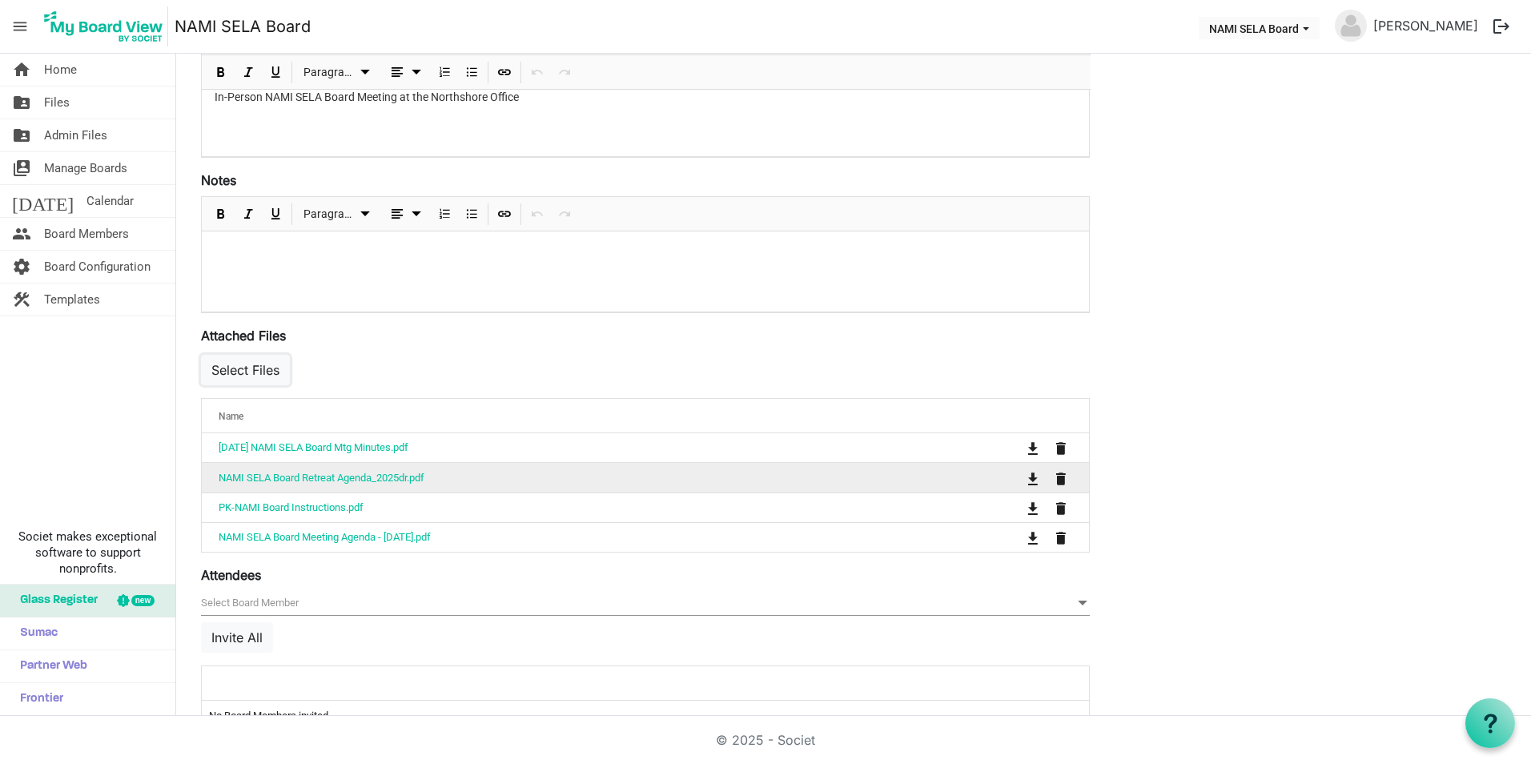
scroll to position [240, 0]
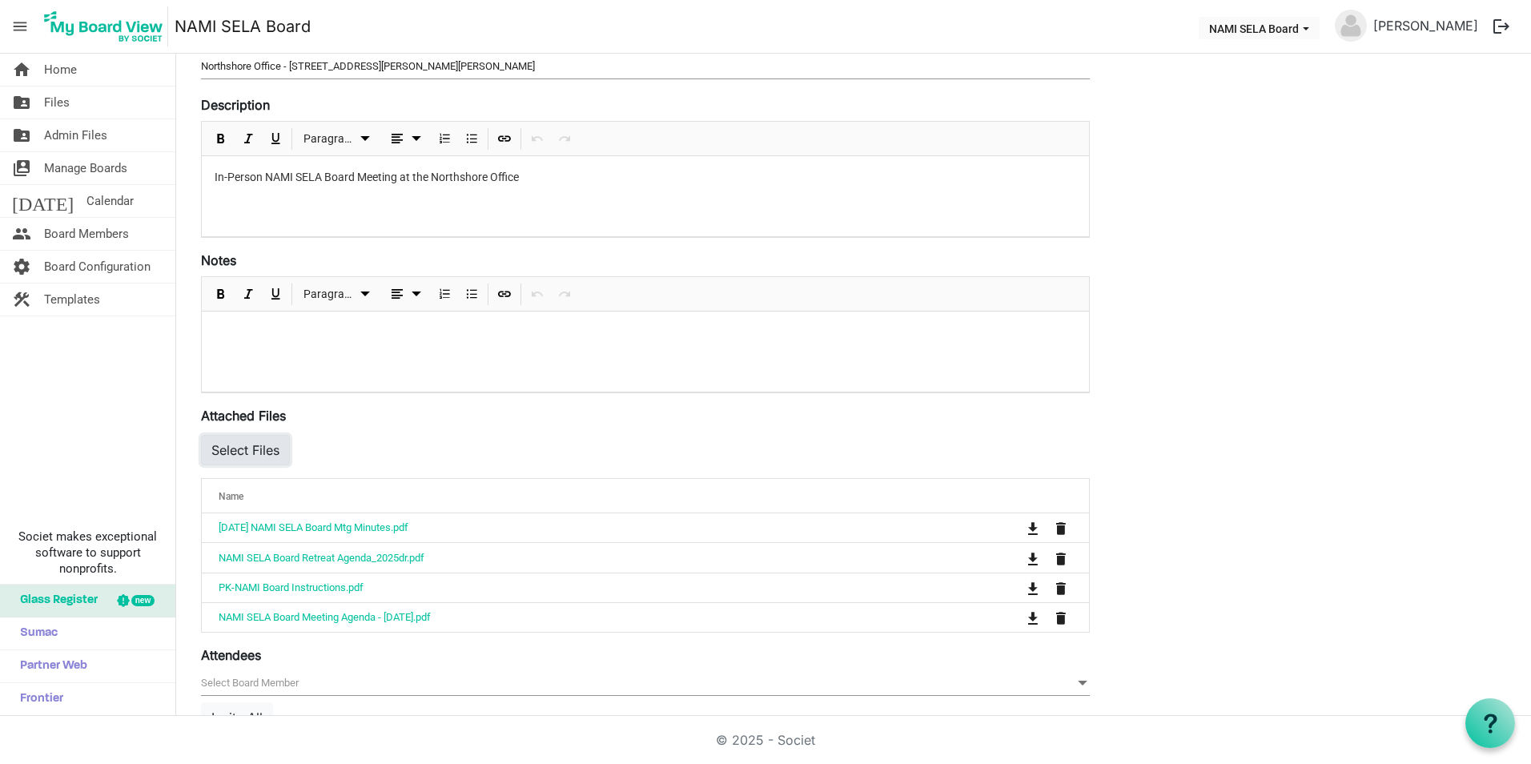
click at [259, 457] on button "Select Files" at bounding box center [245, 450] width 89 height 30
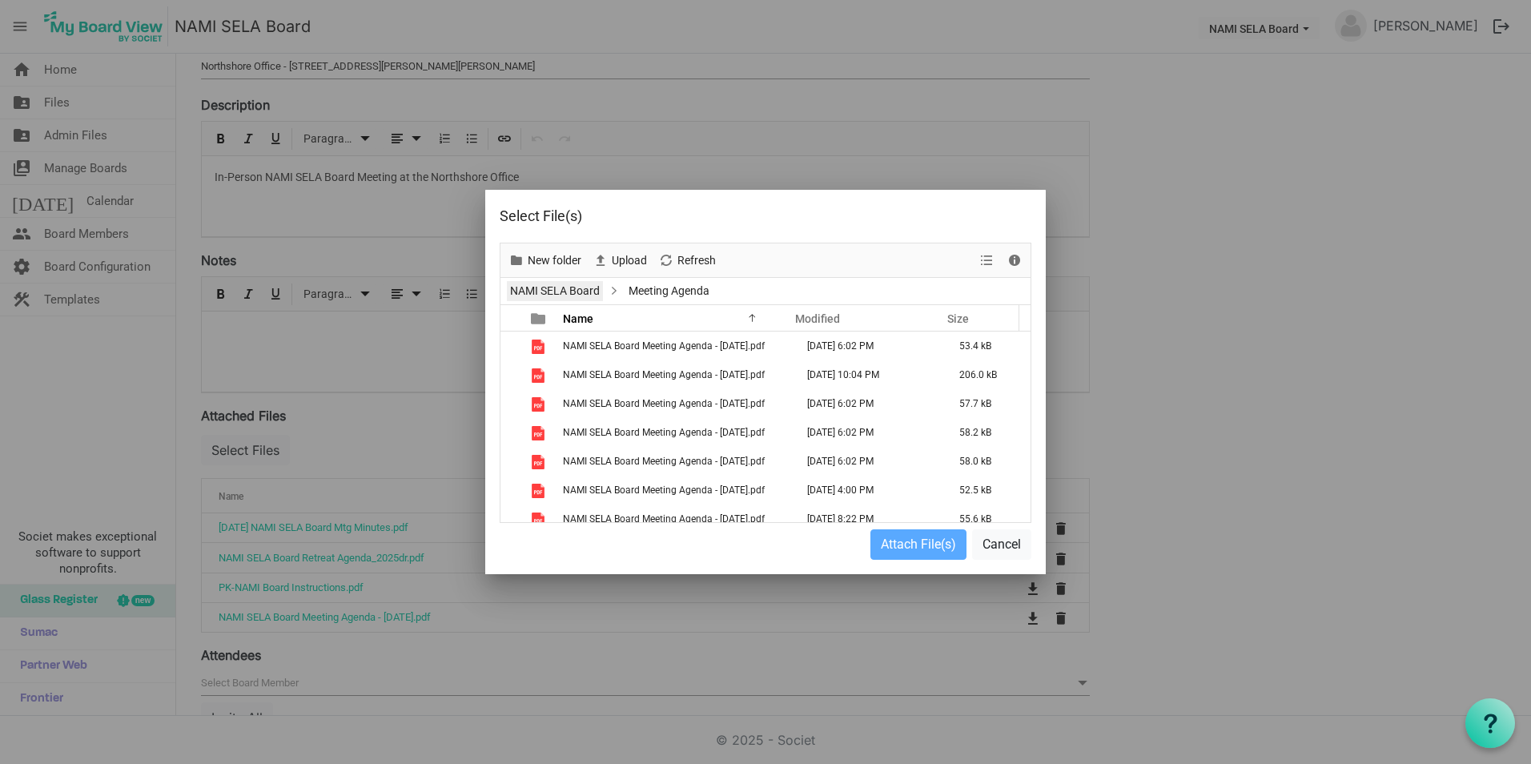
click at [588, 291] on link "NAMI SELA Board" at bounding box center [555, 291] width 96 height 20
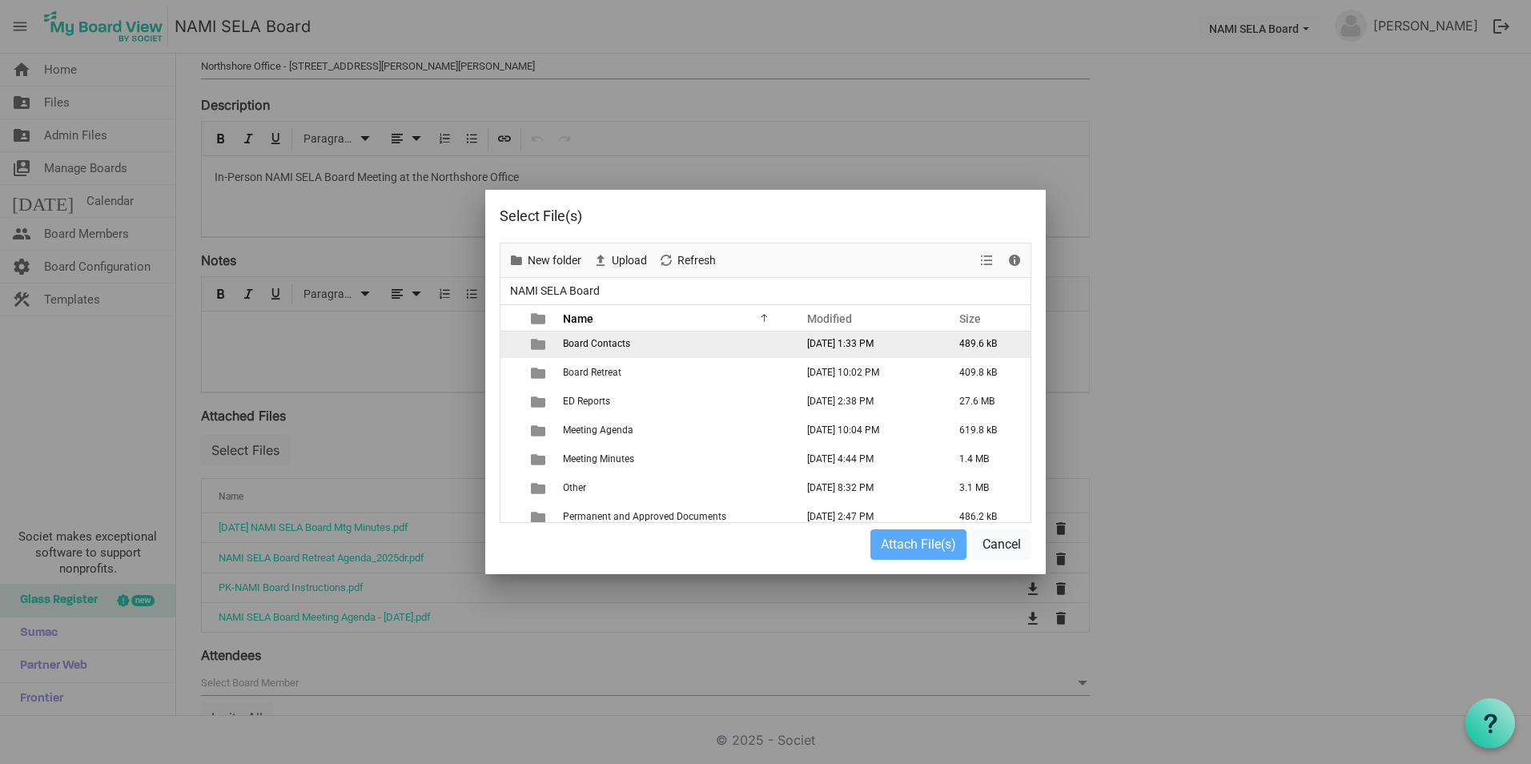
scroll to position [0, 0]
click at [567, 252] on span "New folder" at bounding box center [554, 261] width 57 height 20
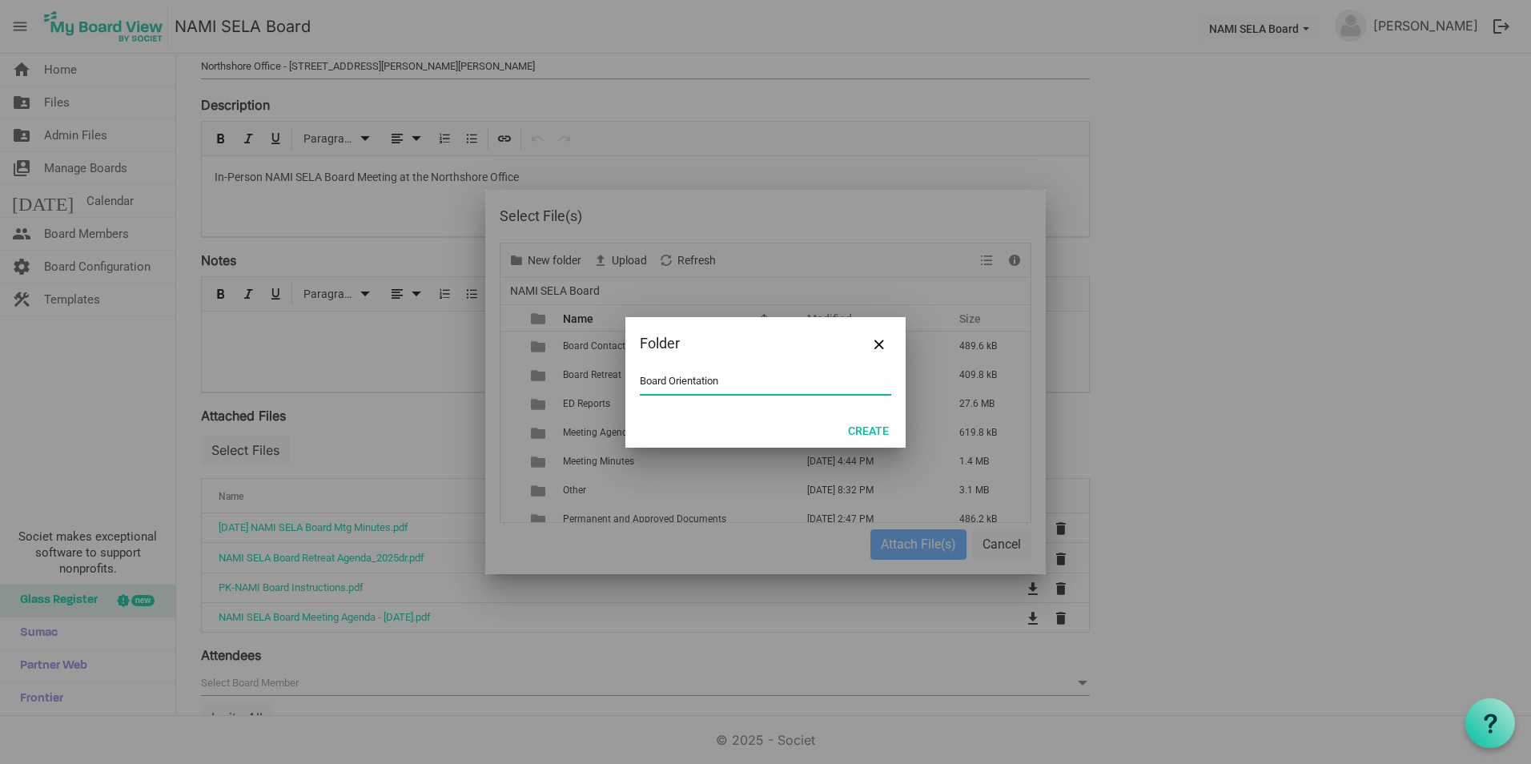
type input "Board Orientation"
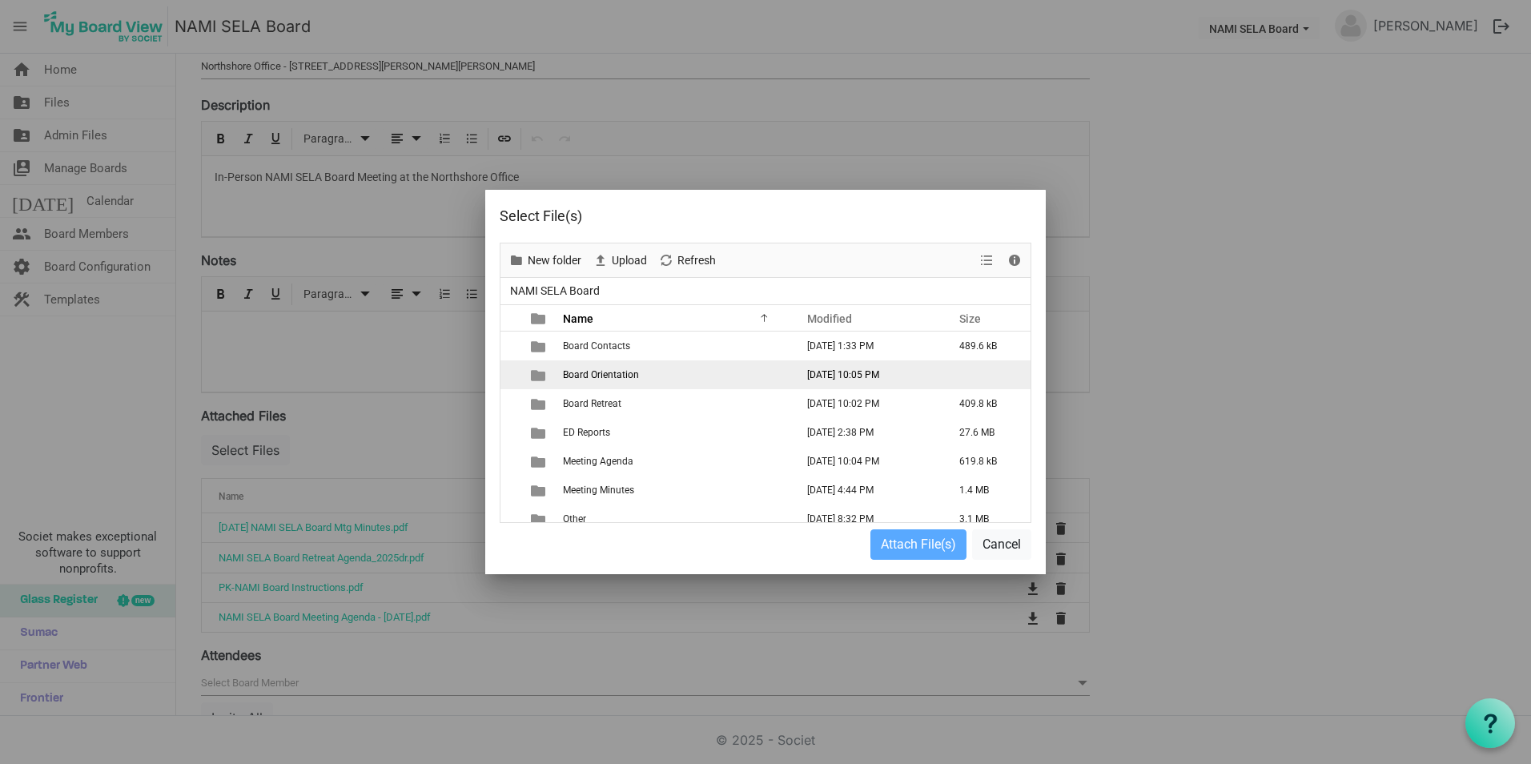
click at [628, 368] on td "Board Orientation" at bounding box center [674, 374] width 232 height 29
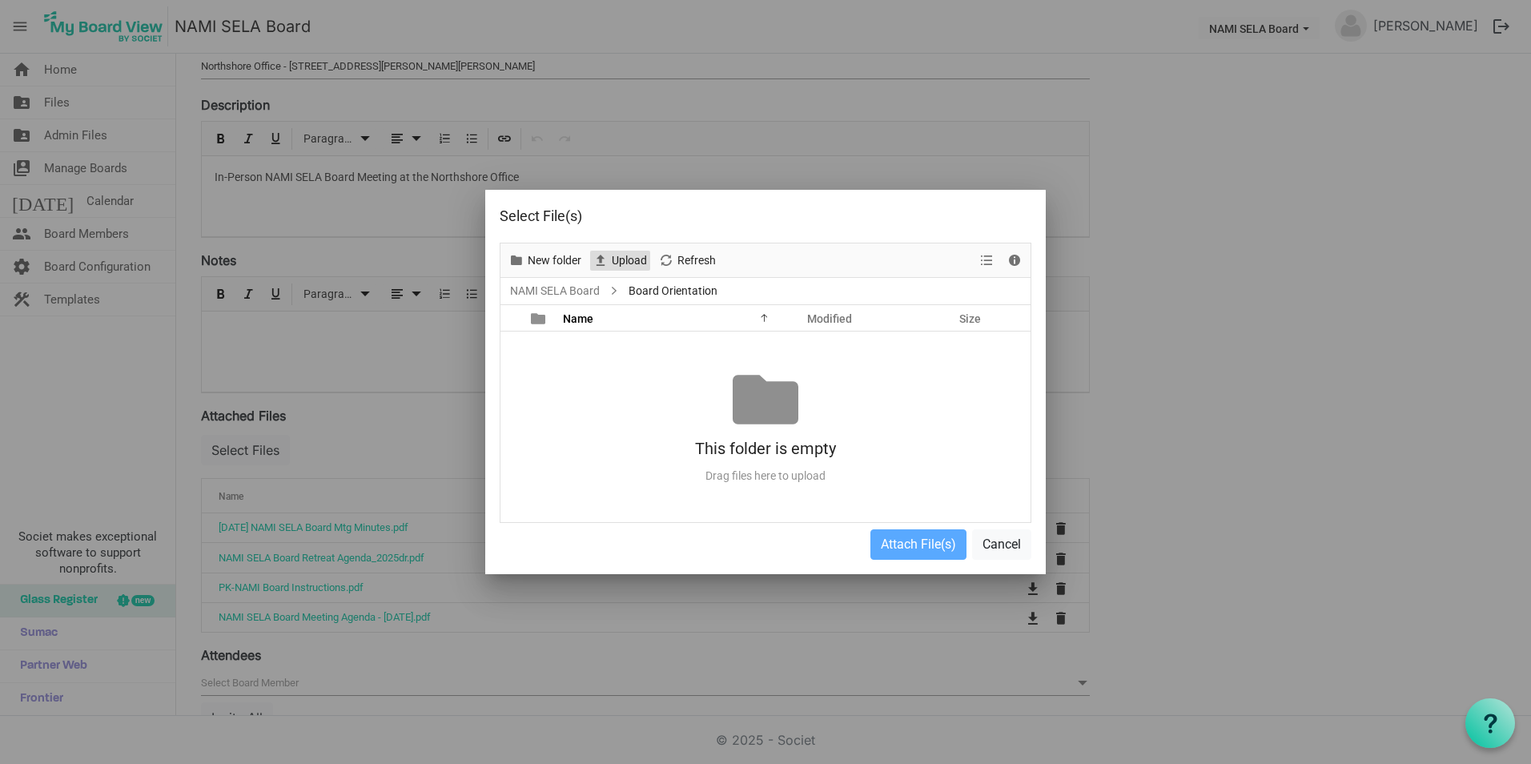
click at [620, 255] on span "Upload" at bounding box center [629, 261] width 38 height 20
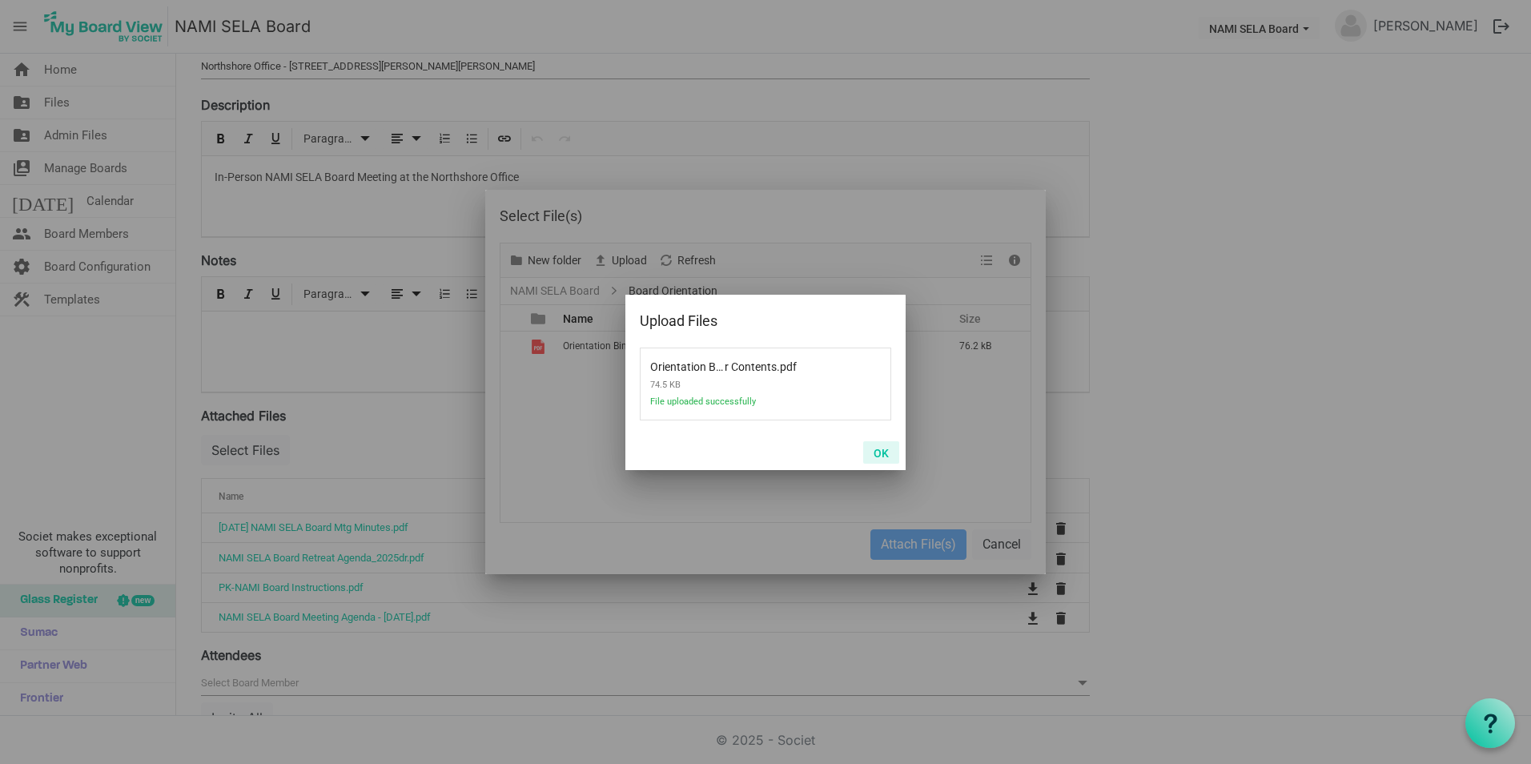
click at [881, 452] on button "OK" at bounding box center [881, 452] width 36 height 22
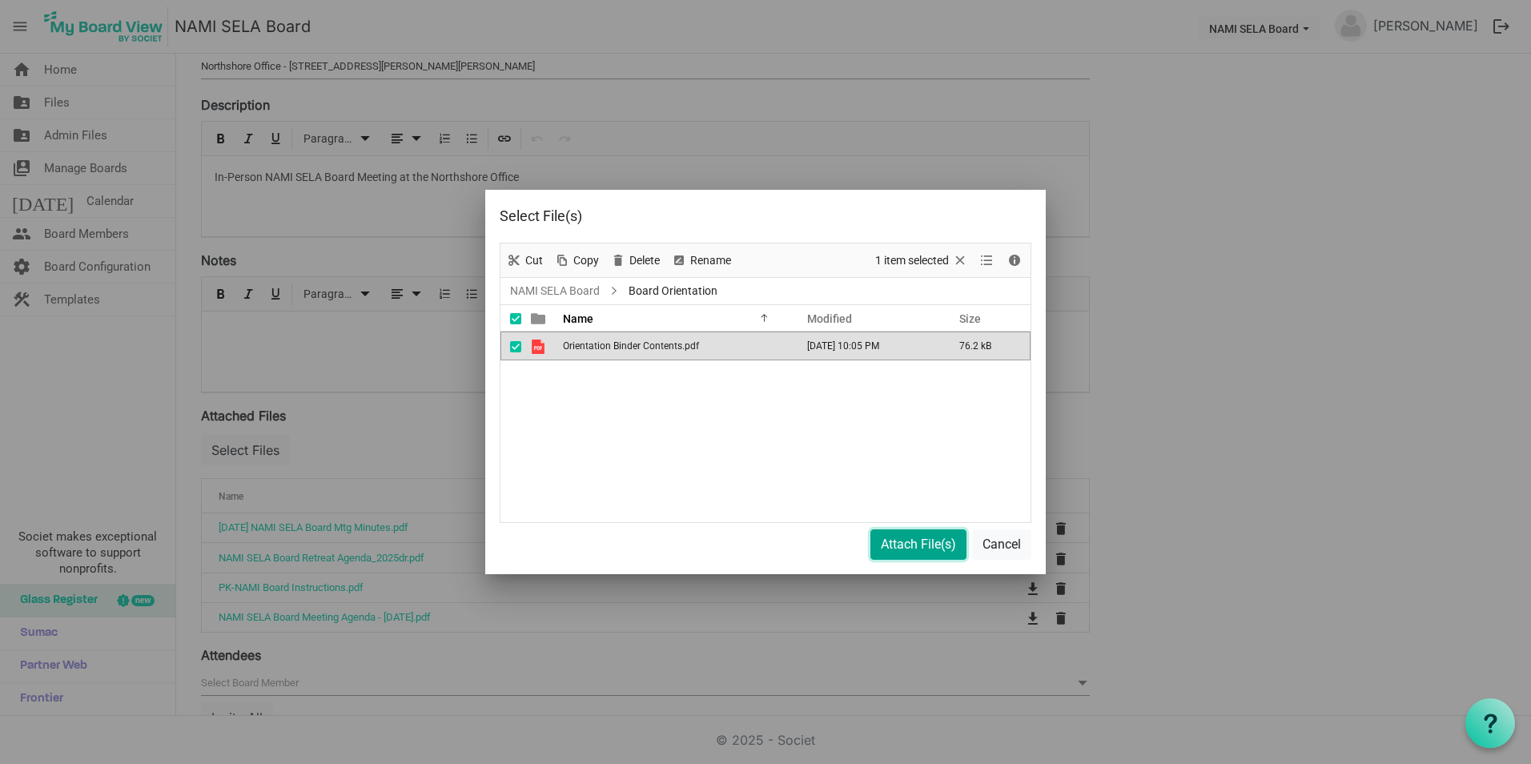
click at [881, 545] on button "Attach File(s)" at bounding box center [918, 544] width 96 height 30
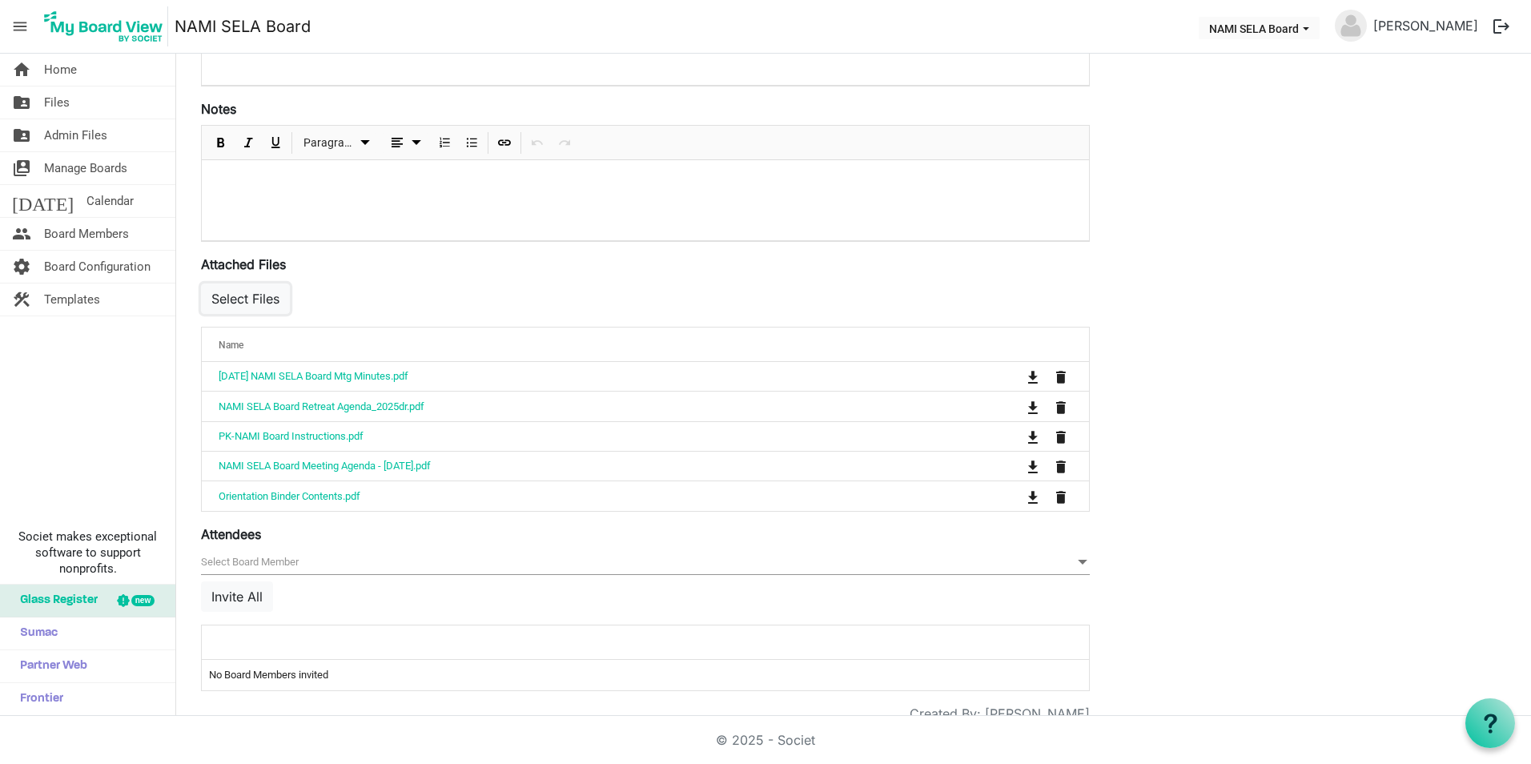
scroll to position [400, 0]
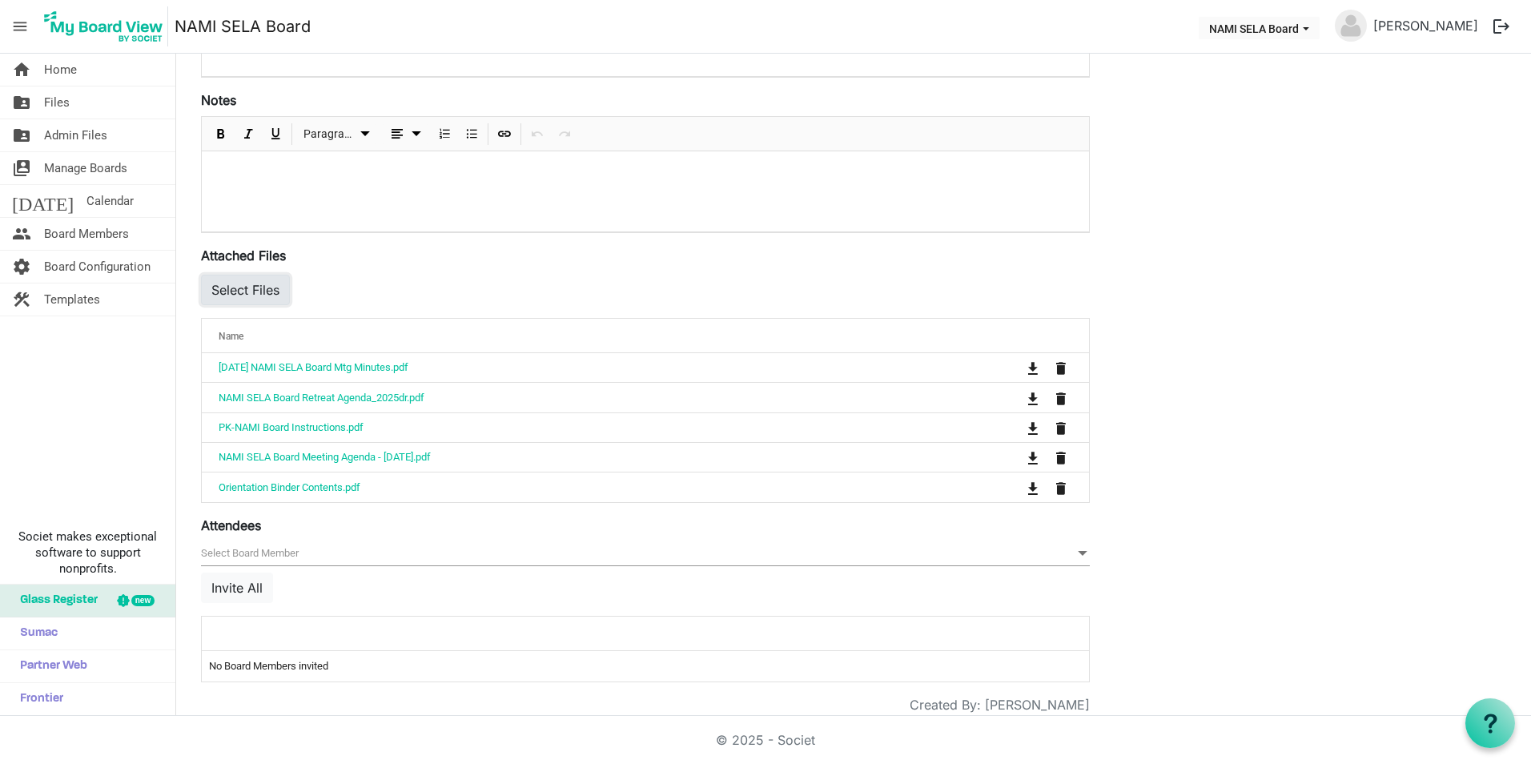
click at [231, 287] on button "Select Files" at bounding box center [245, 290] width 89 height 30
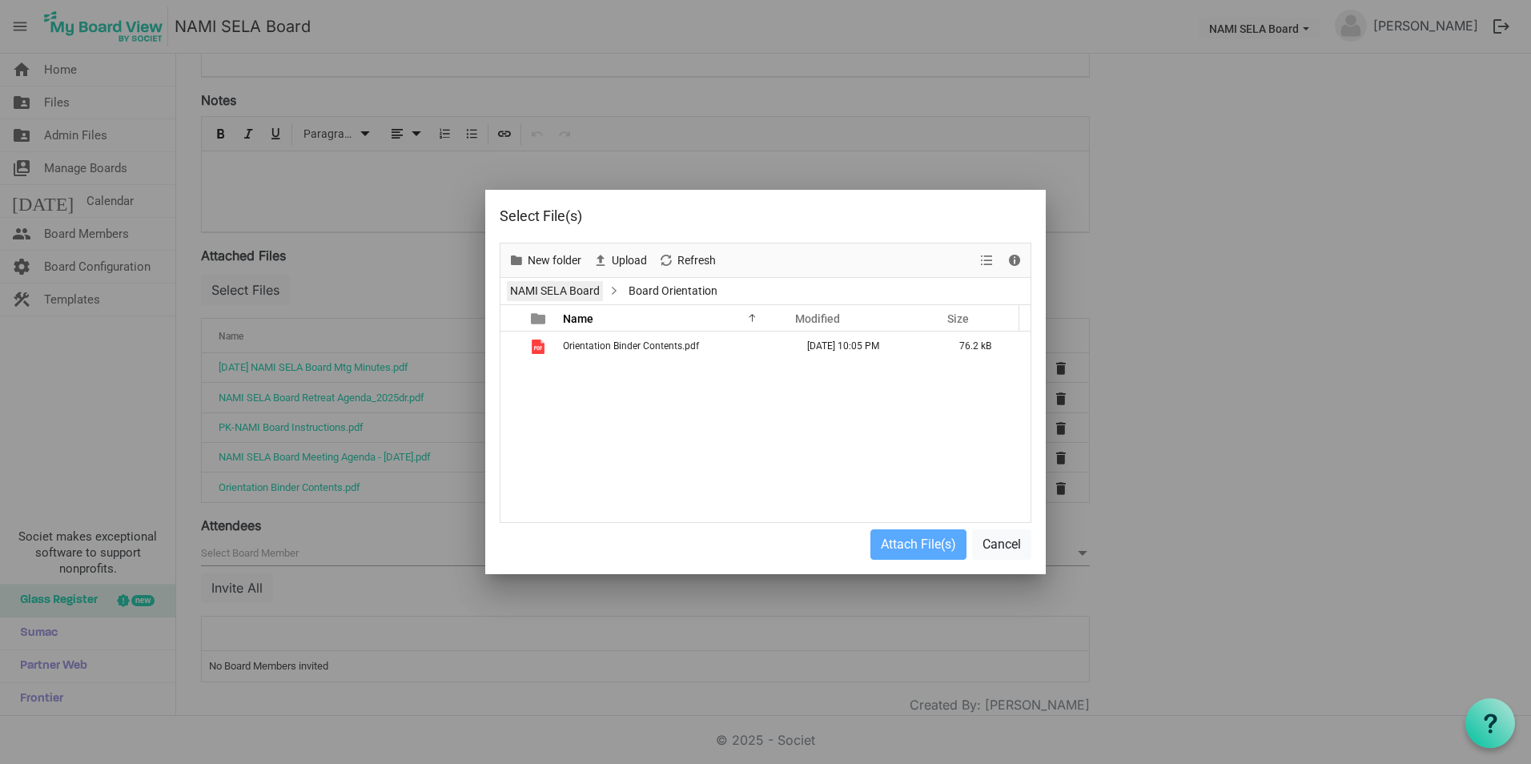
click at [562, 290] on link "NAMI SELA Board" at bounding box center [555, 291] width 96 height 20
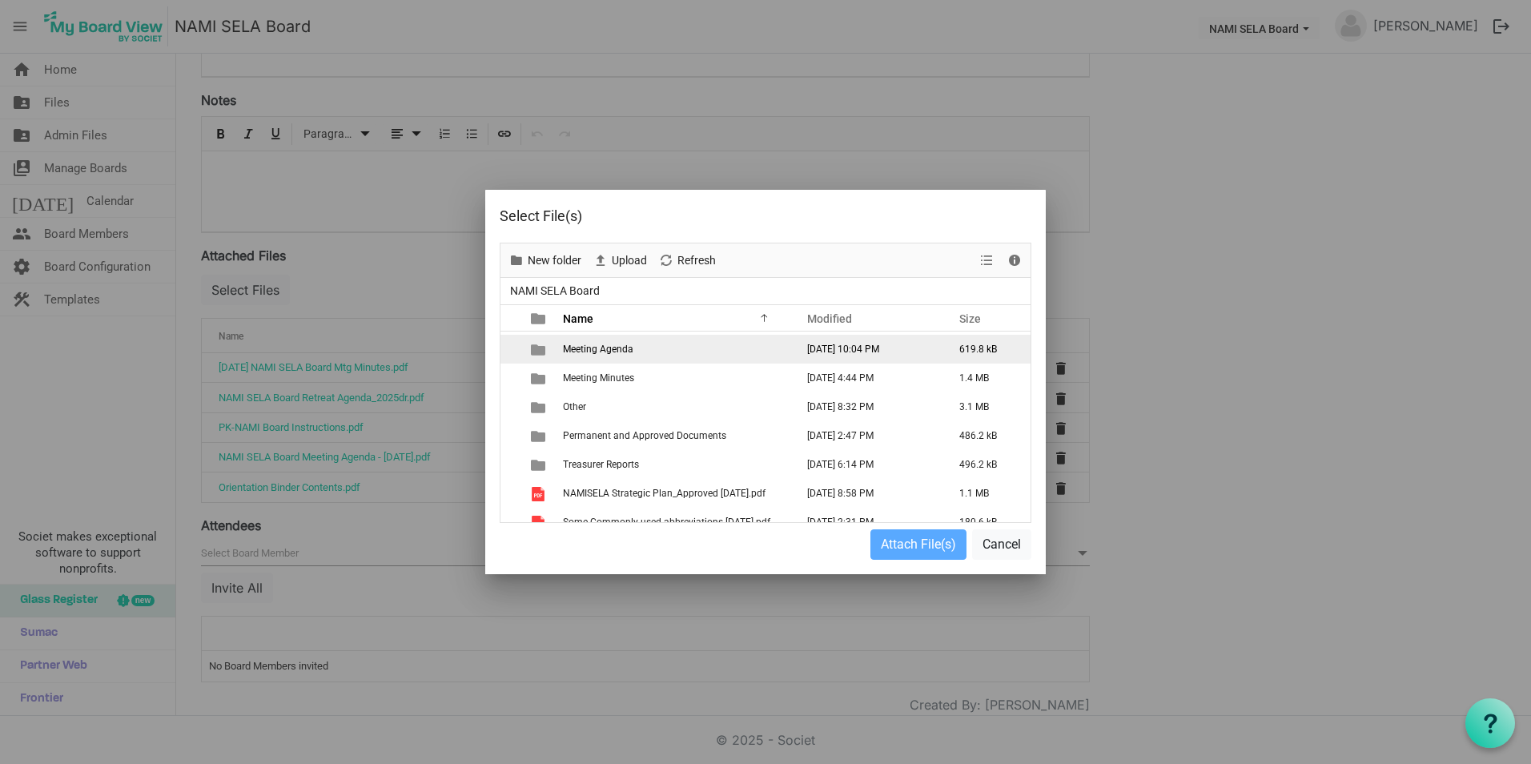
scroll to position [126, 0]
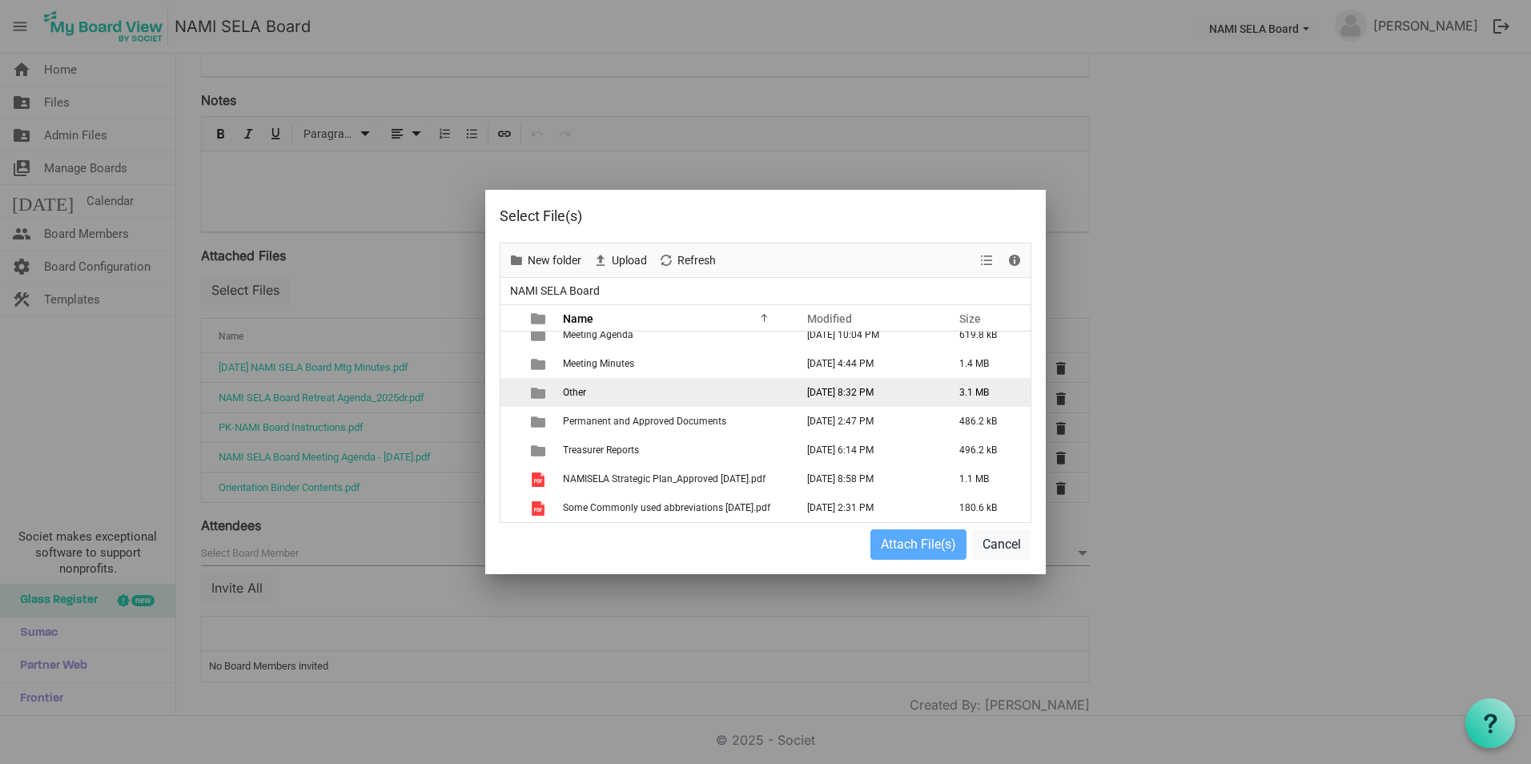
click at [599, 394] on td "Other" at bounding box center [674, 392] width 232 height 29
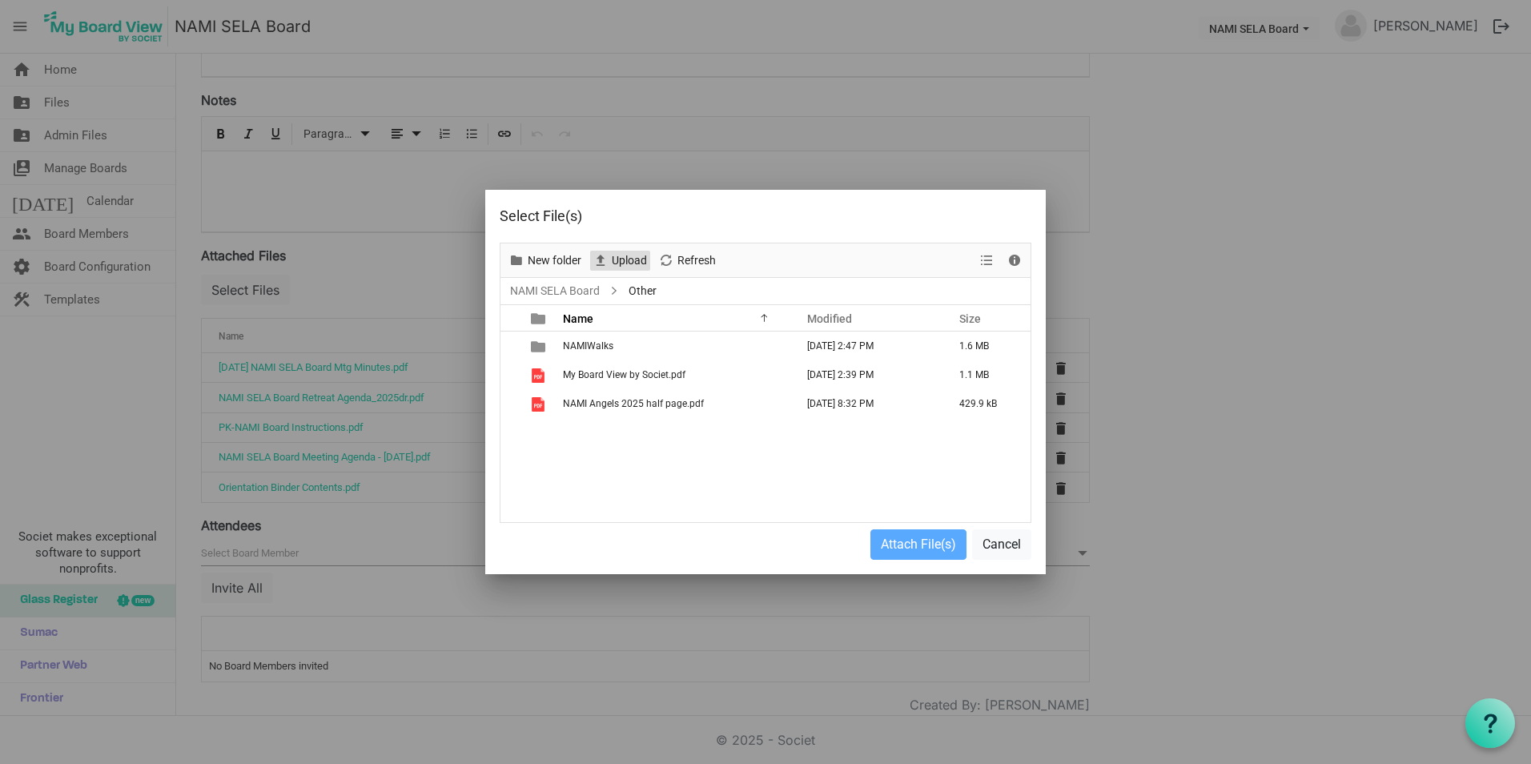
click at [618, 259] on span "Upload" at bounding box center [629, 261] width 38 height 20
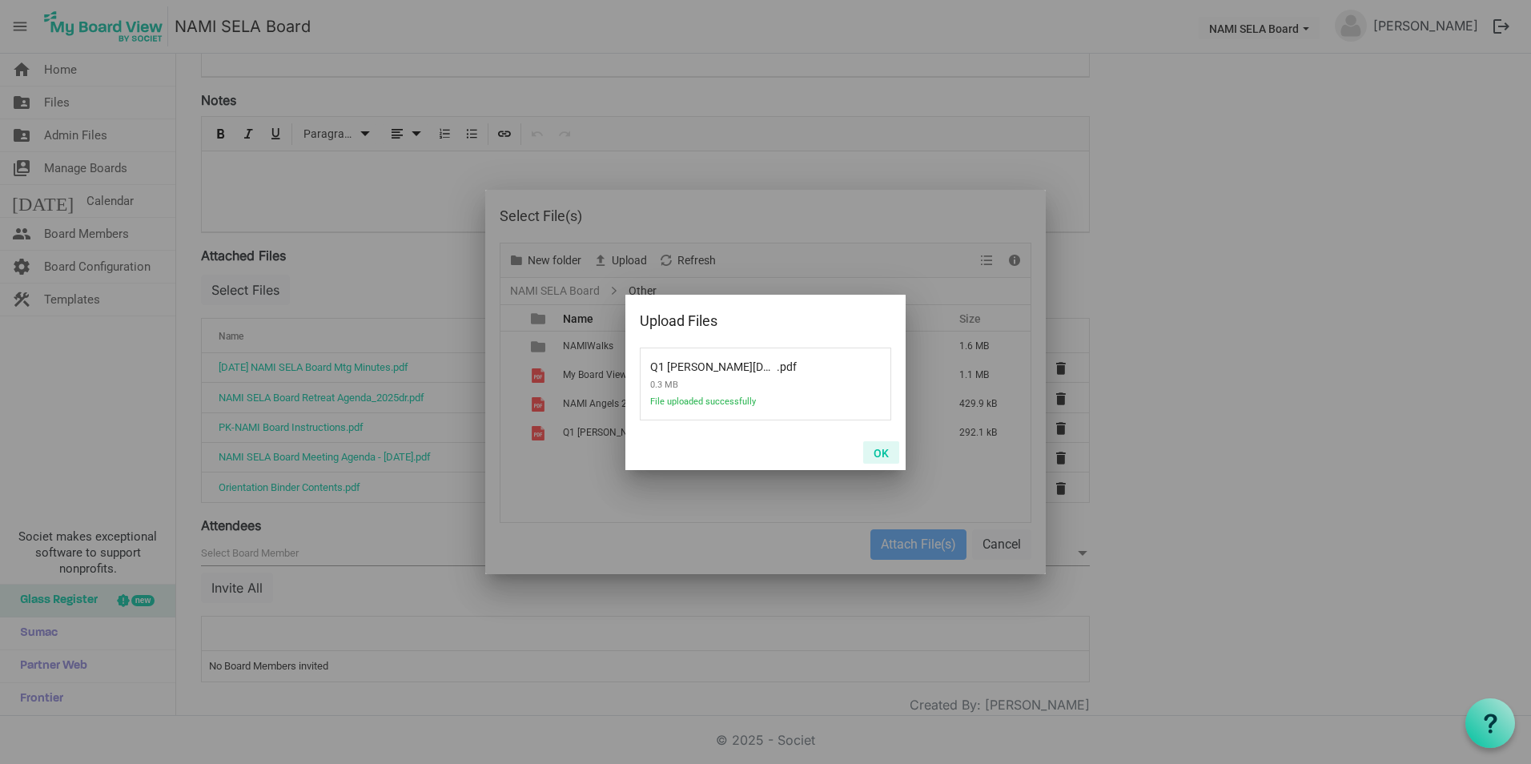
click at [883, 448] on button "OK" at bounding box center [881, 452] width 36 height 22
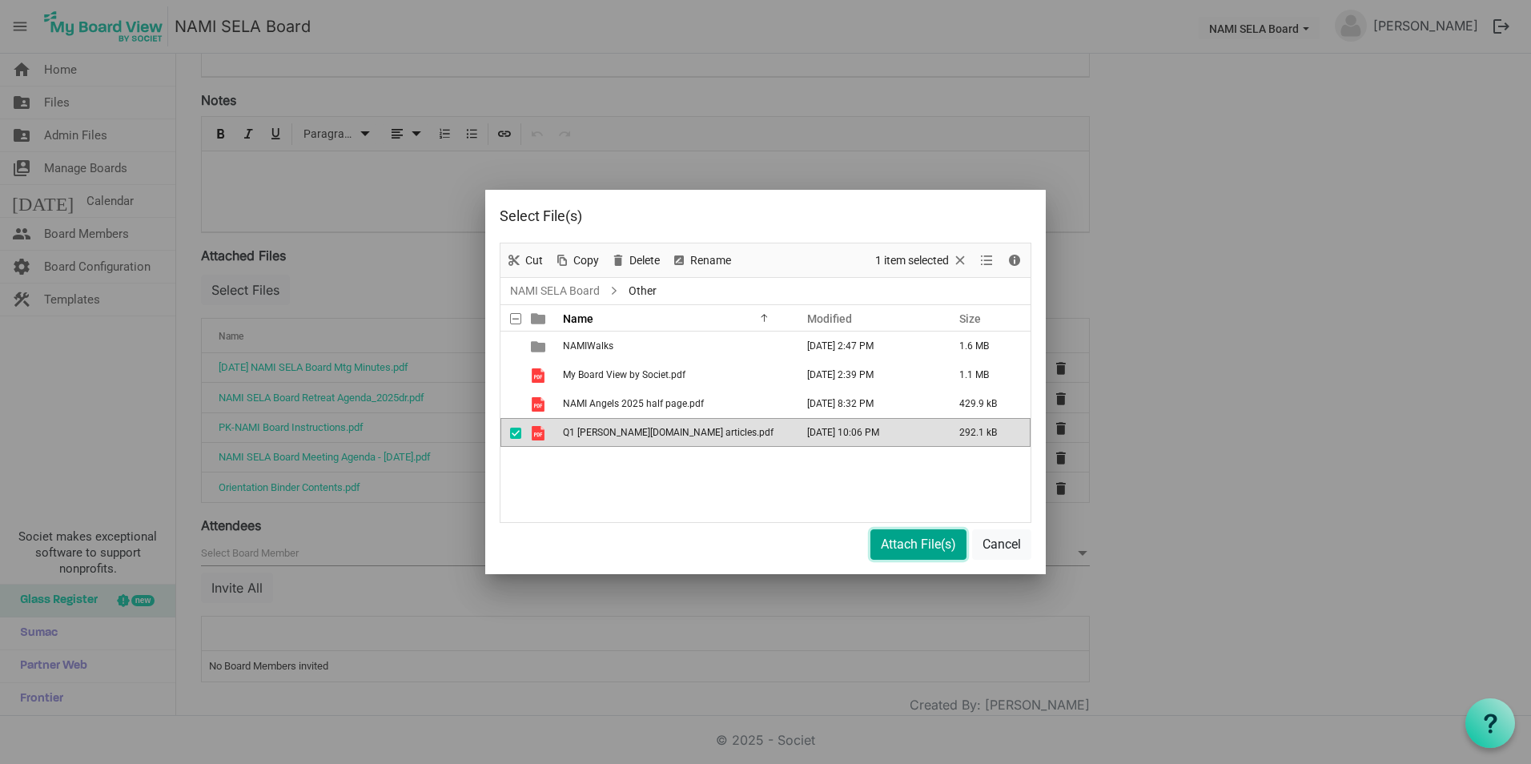
click at [913, 543] on button "Attach File(s)" at bounding box center [918, 544] width 96 height 30
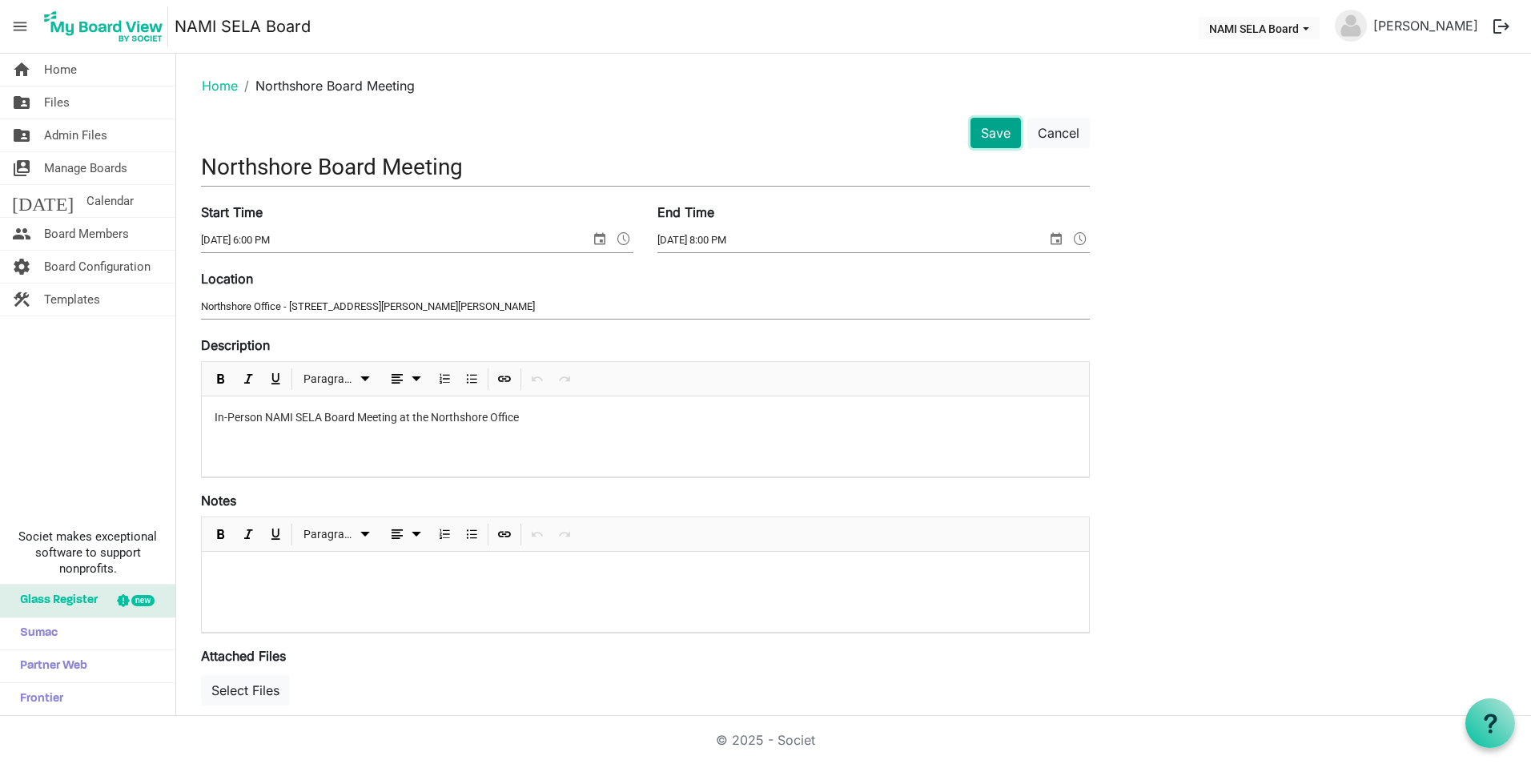
click at [978, 138] on button "Save" at bounding box center [995, 133] width 50 height 30
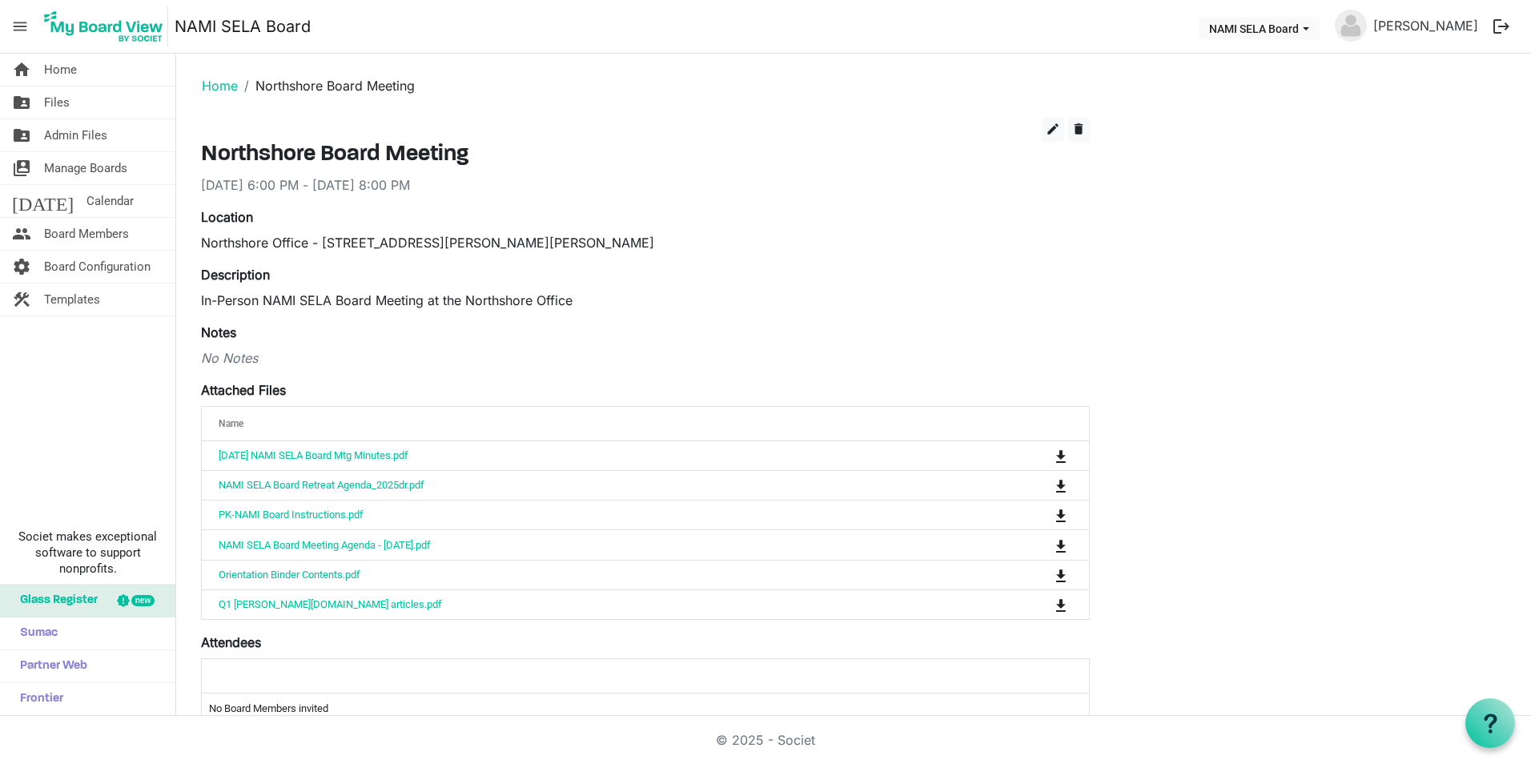
click at [673, 366] on div "No Notes" at bounding box center [645, 357] width 889 height 19
click at [858, 298] on p "In-Person NAMI SELA Board Meeting at the Northshore Office" at bounding box center [645, 300] width 889 height 19
